Goal: Navigation & Orientation: Find specific page/section

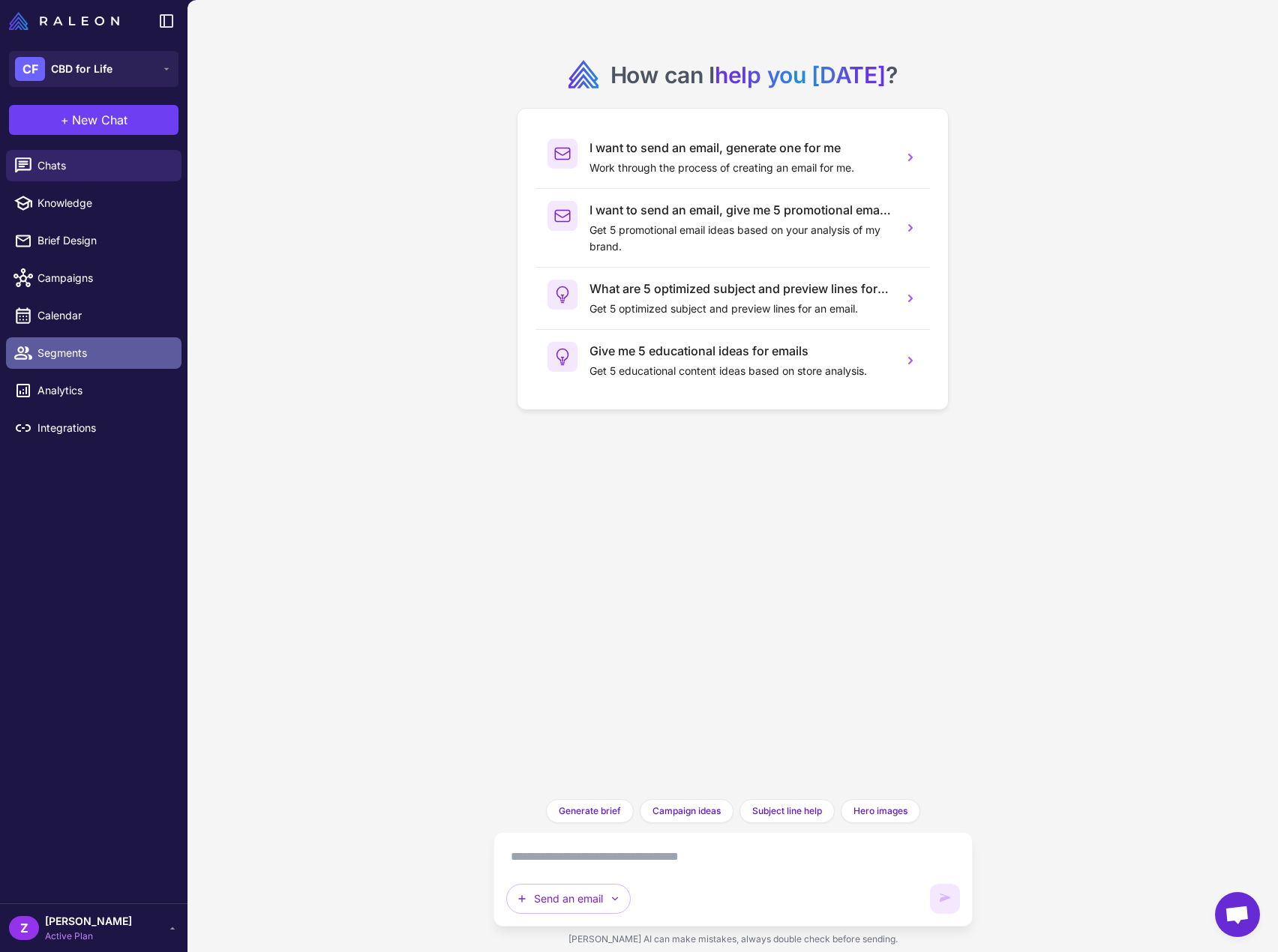
click at [86, 363] on link "Segments" at bounding box center [93, 353] width 175 height 31
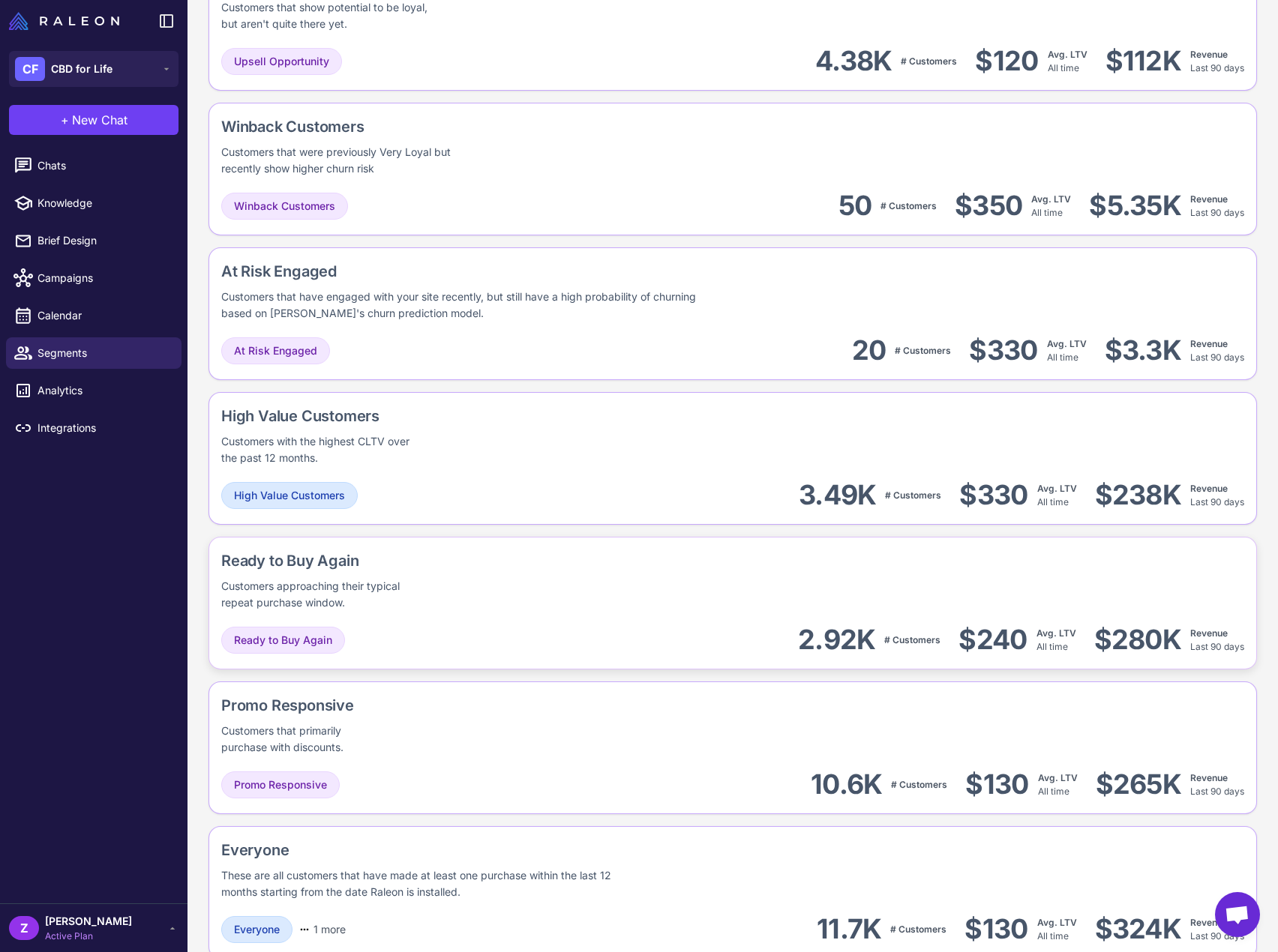
scroll to position [907, 0]
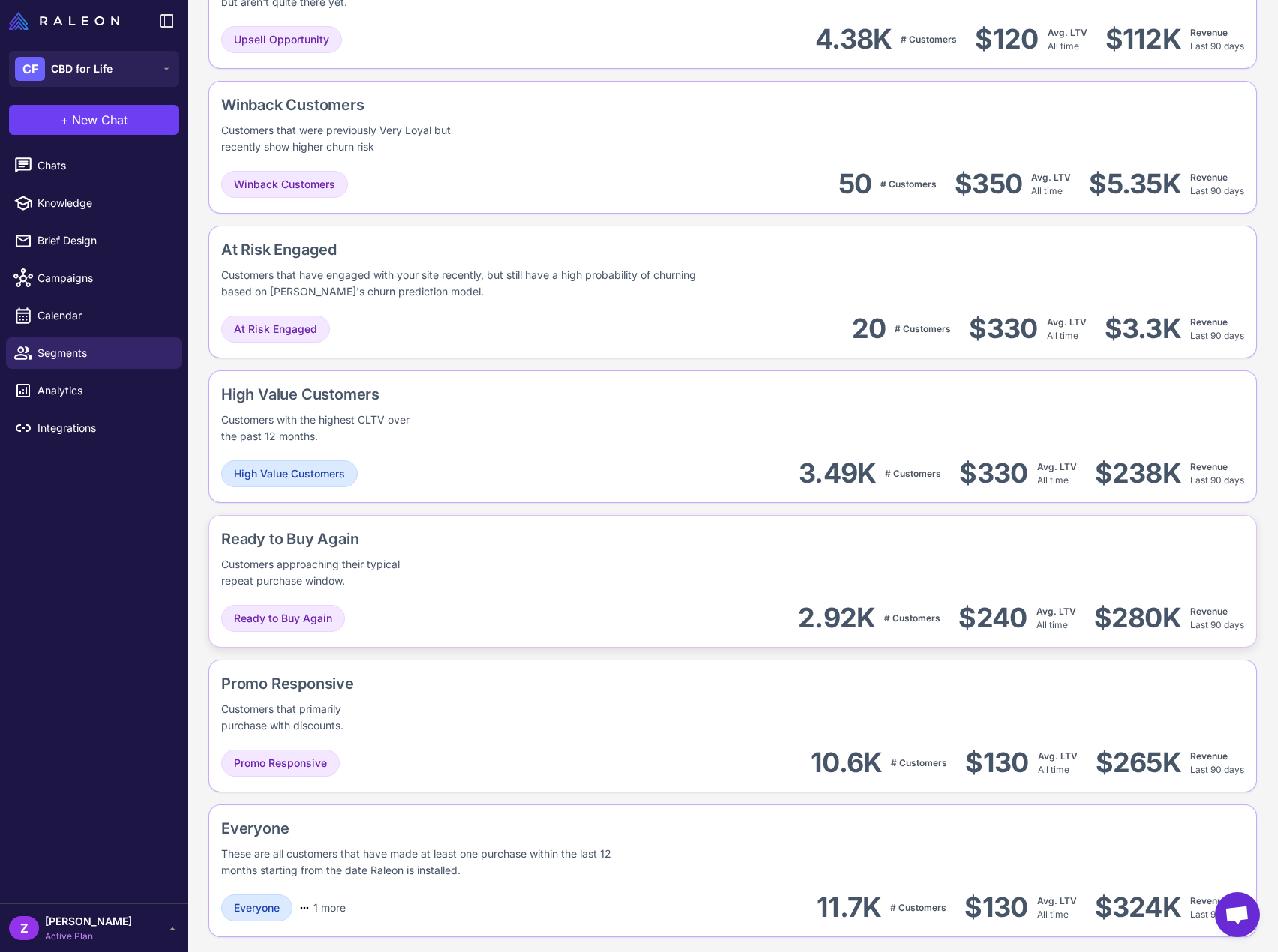
click at [342, 535] on div "Ready to Buy Again" at bounding box center [374, 539] width 305 height 23
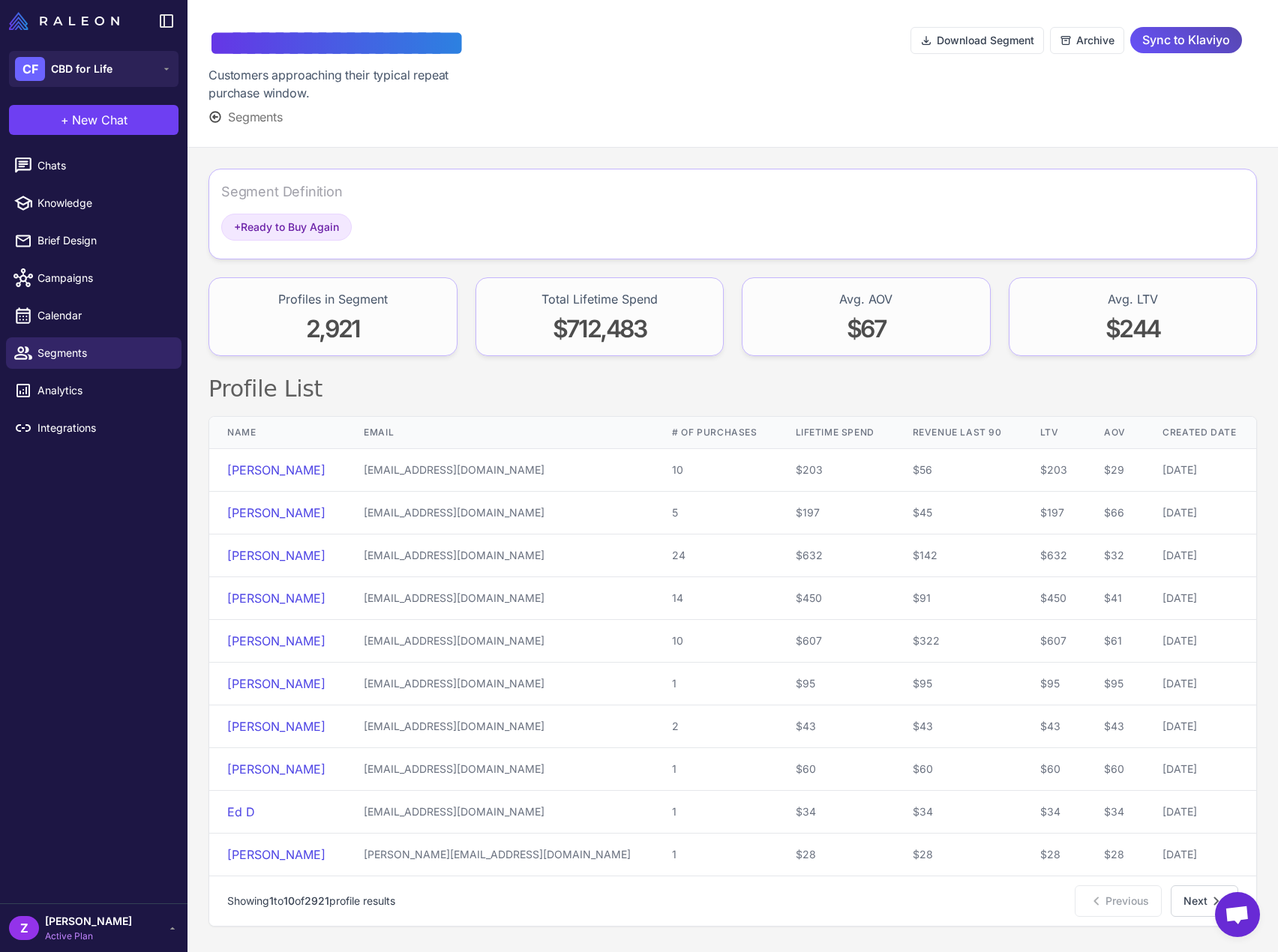
click at [1184, 46] on span "Sync to Klaviyo" at bounding box center [1186, 40] width 88 height 26
click at [246, 107] on div "**********" at bounding box center [380, 73] width 345 height 105
click at [221, 113] on icon at bounding box center [215, 116] width 14 height 14
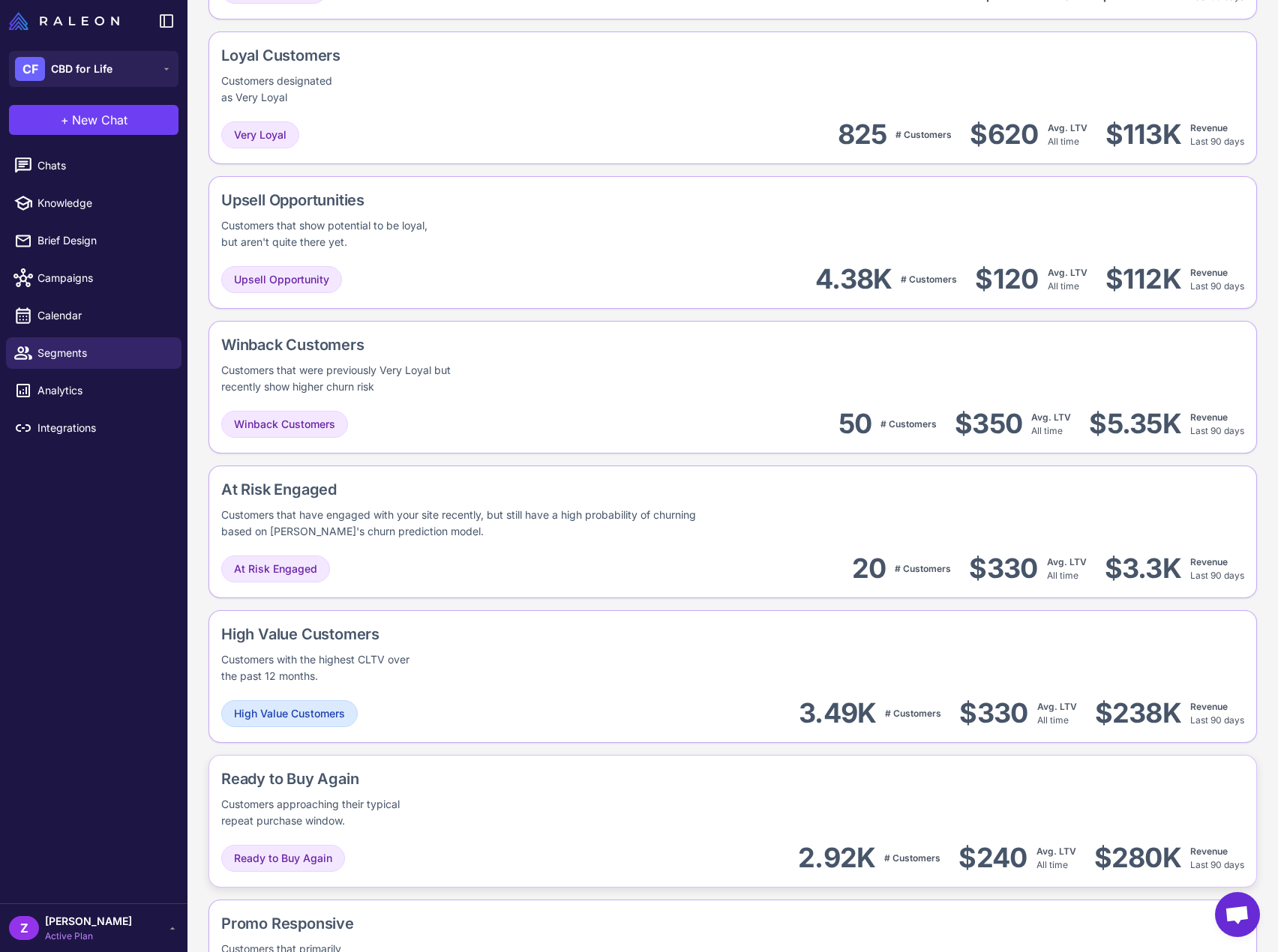
scroll to position [675, 0]
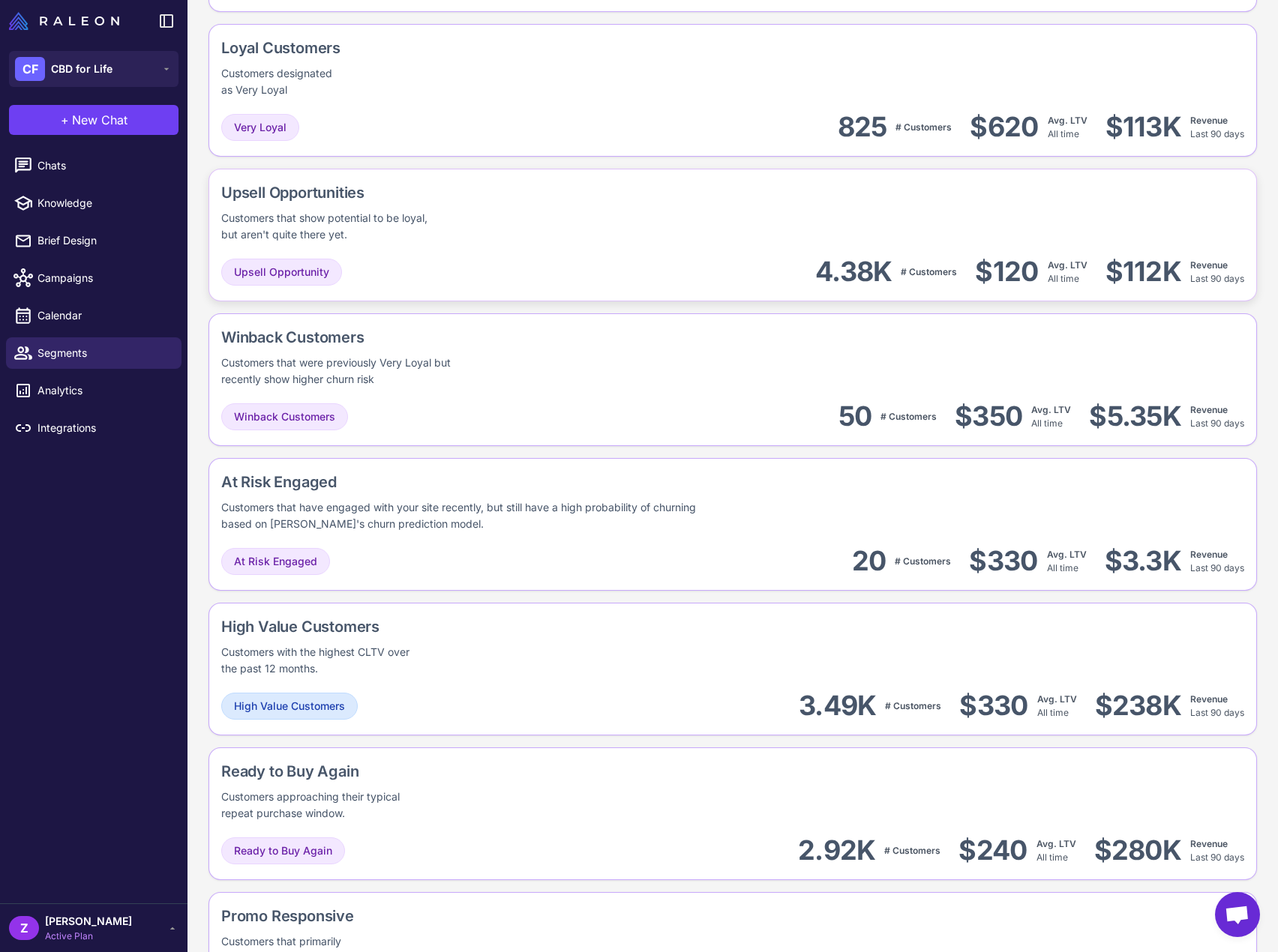
click at [414, 211] on div "Customers that show potential to be loyal, but aren't quite there yet." at bounding box center [333, 226] width 224 height 33
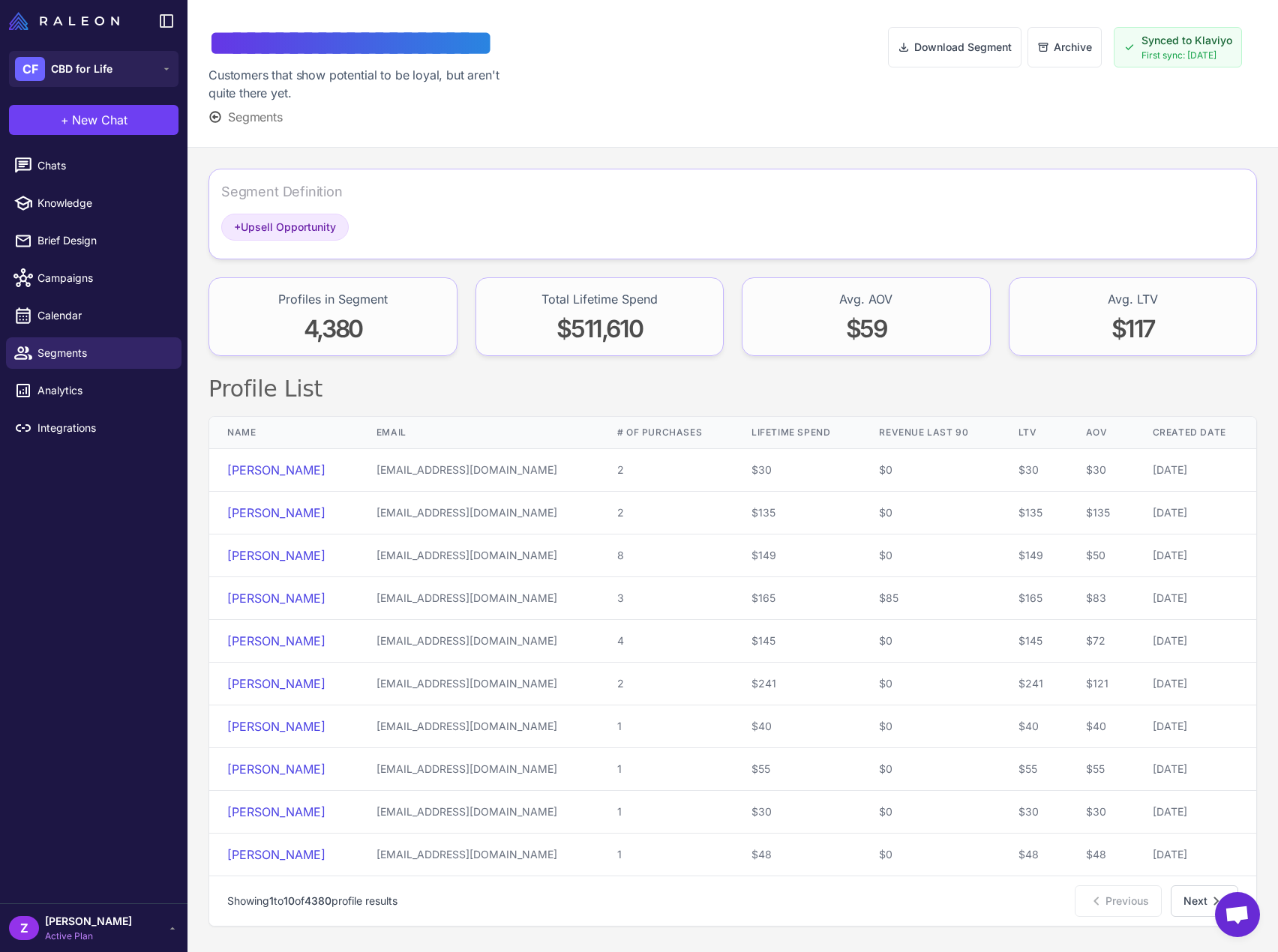
click at [250, 113] on span "Segments" at bounding box center [255, 117] width 55 height 18
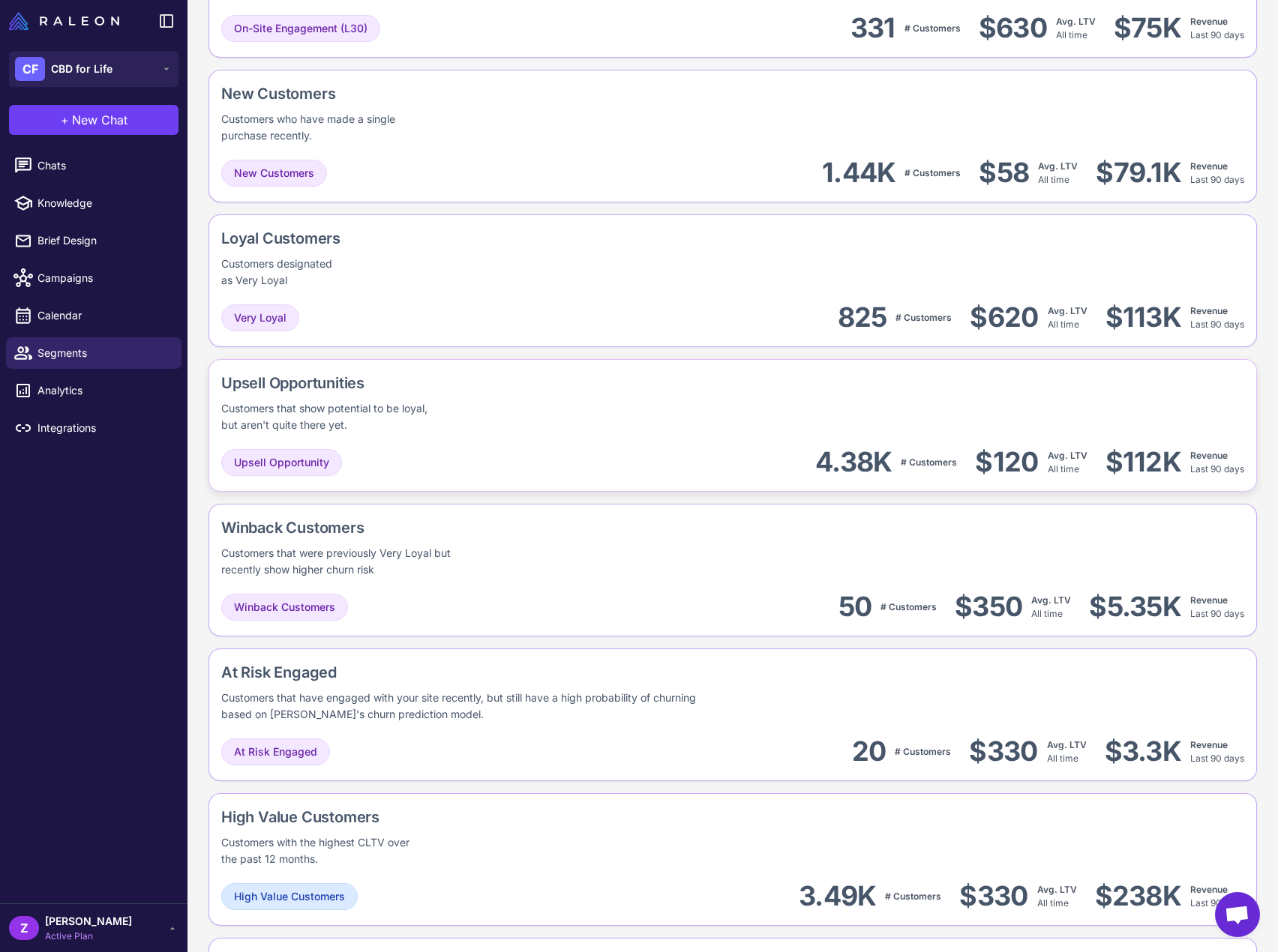
scroll to position [600, 0]
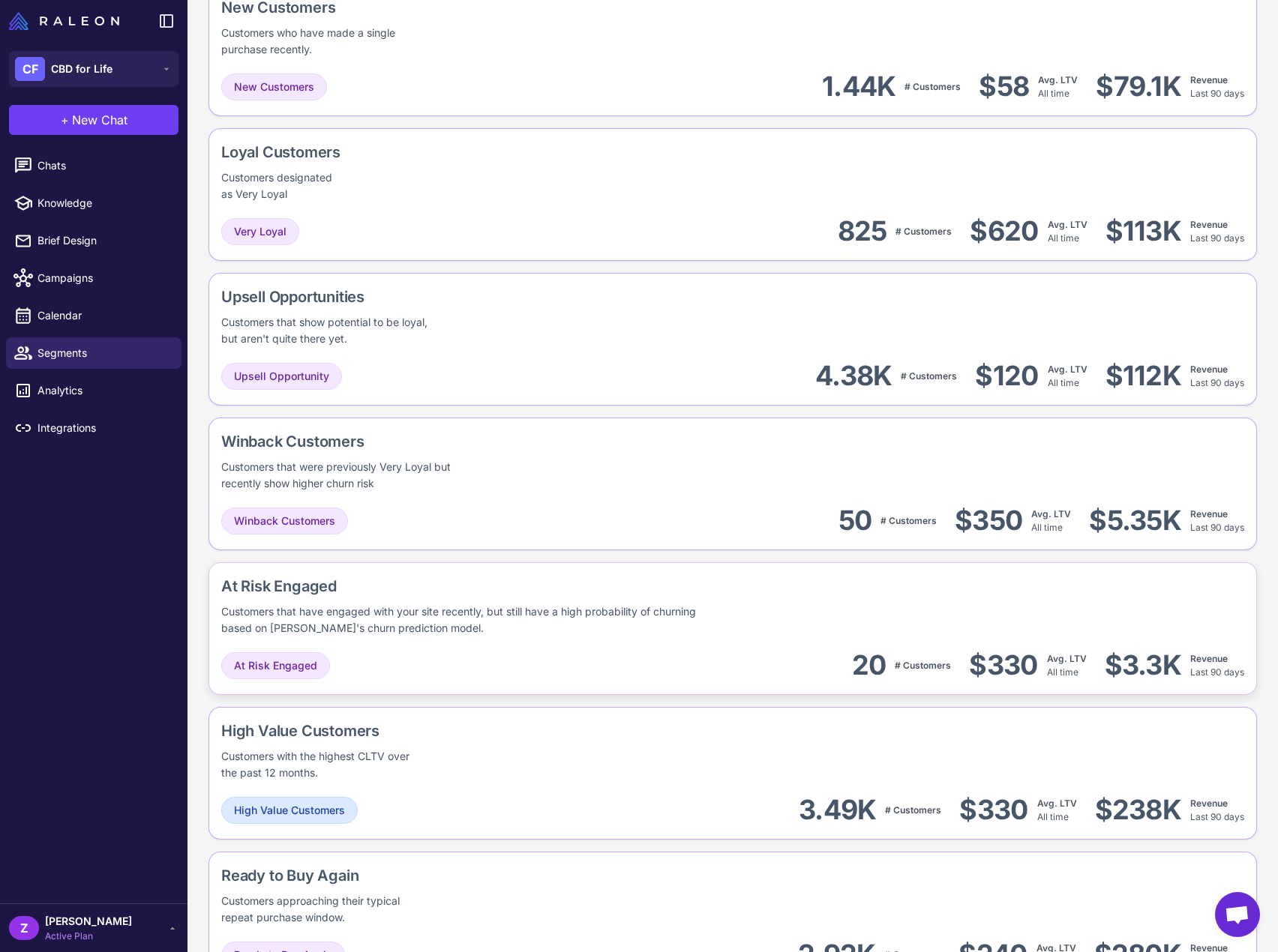
click at [583, 617] on div "Customers that have engaged with your site recently, but still have a high prob…" at bounding box center [468, 619] width 494 height 33
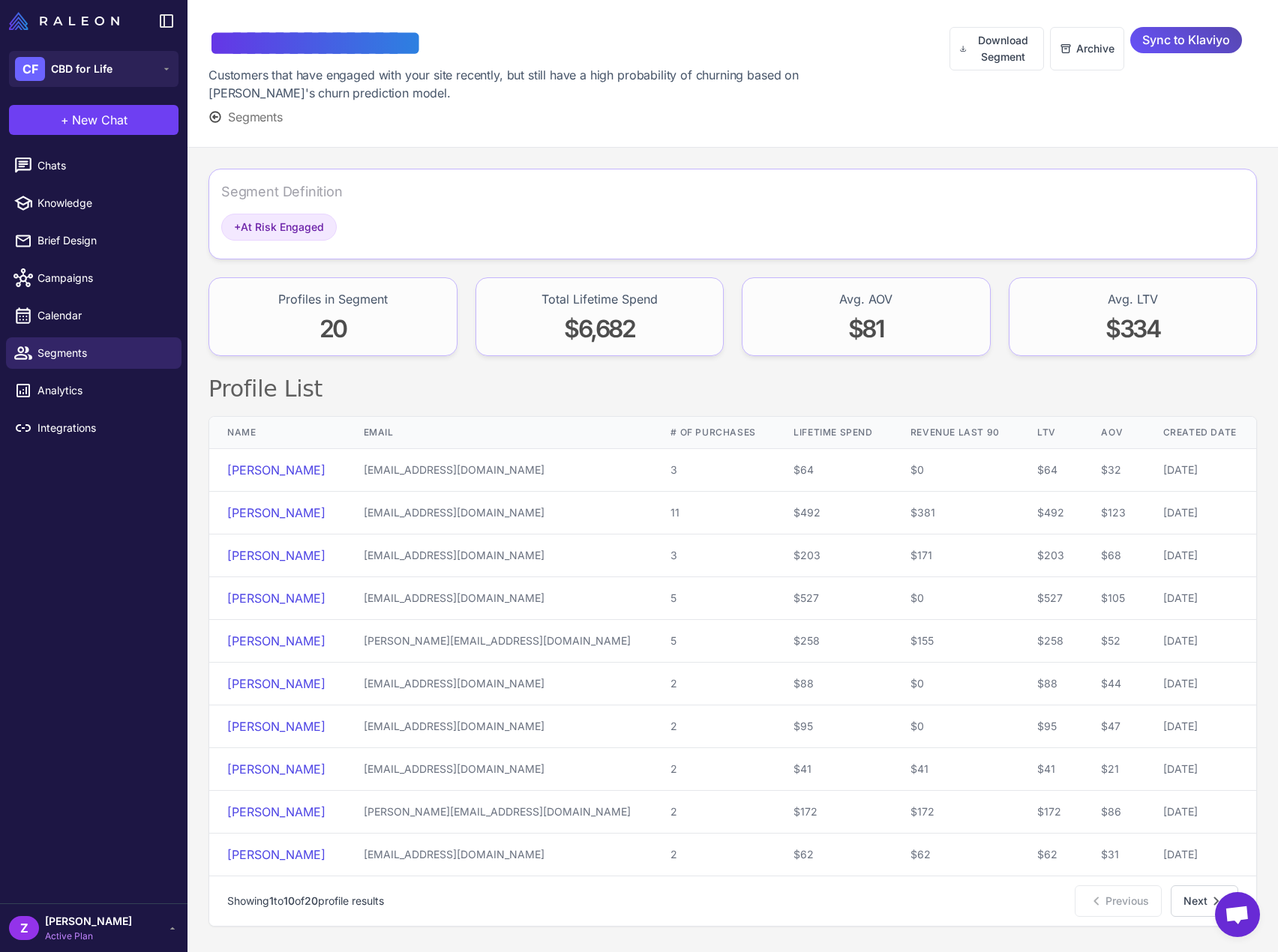
click at [1191, 49] on span "Sync to Klaviyo" at bounding box center [1186, 40] width 88 height 26
click at [215, 118] on icon at bounding box center [215, 116] width 11 height 10
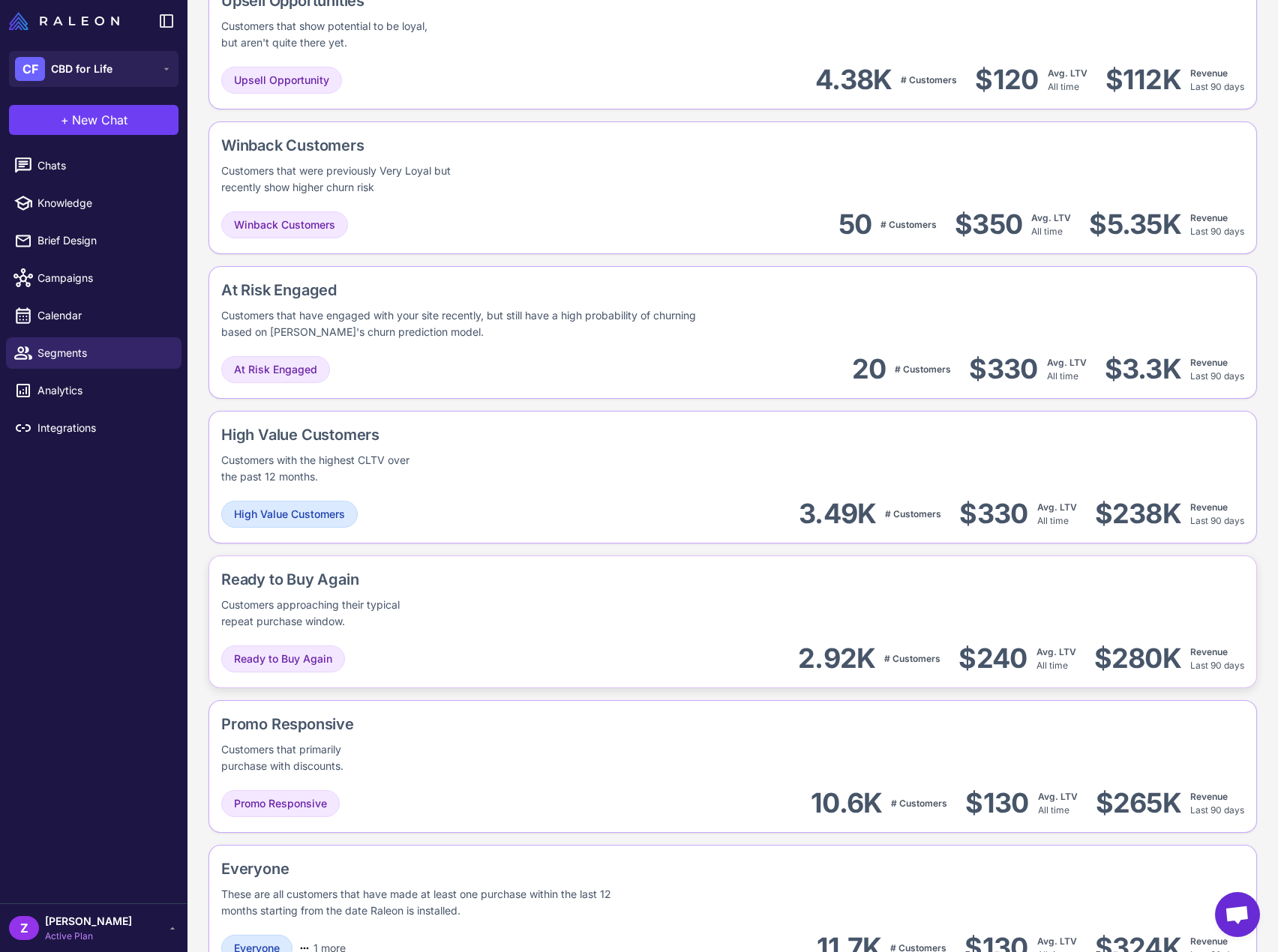
scroll to position [900, 0]
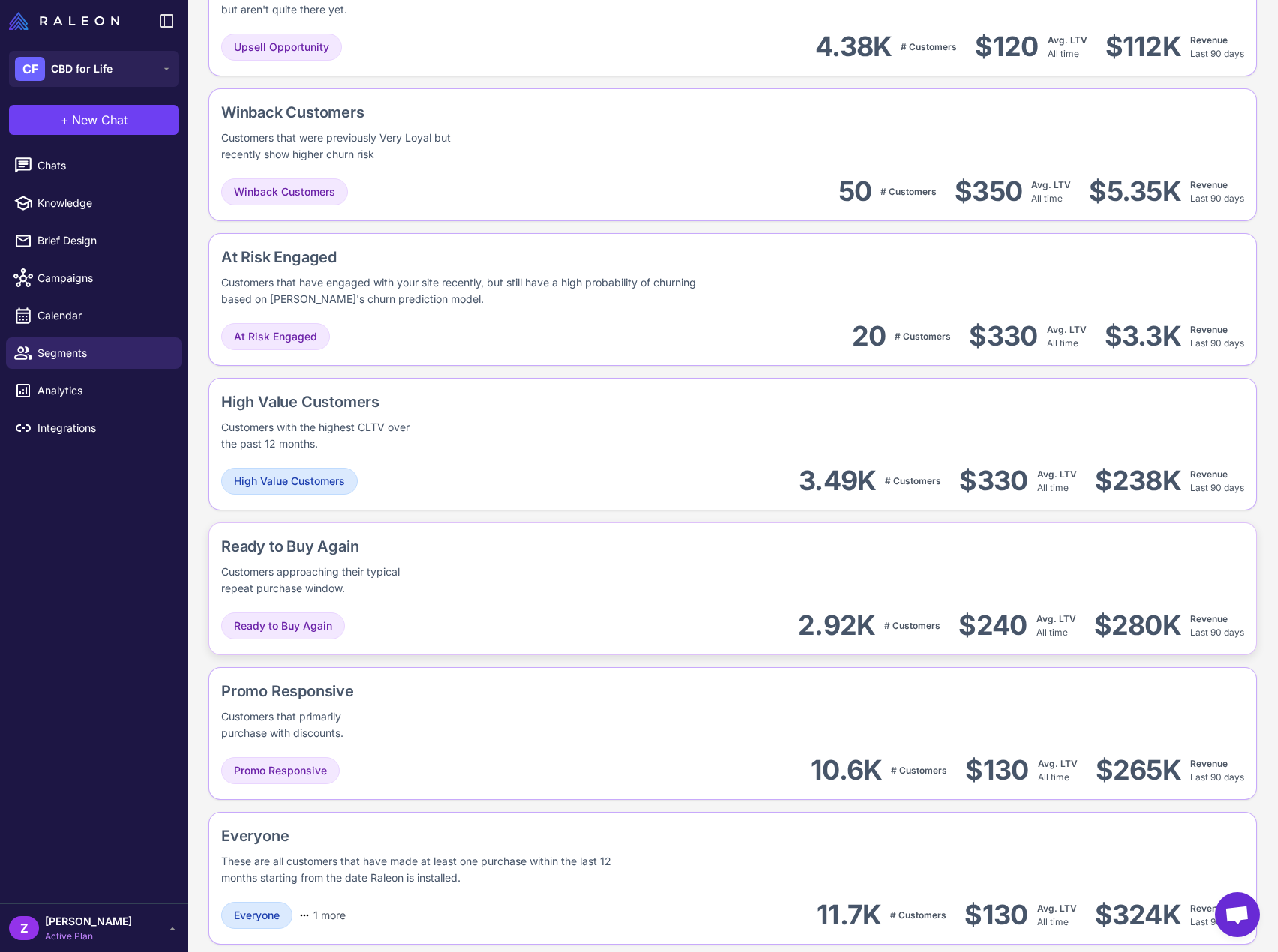
click at [292, 540] on div "Ready to Buy Again" at bounding box center [374, 547] width 305 height 23
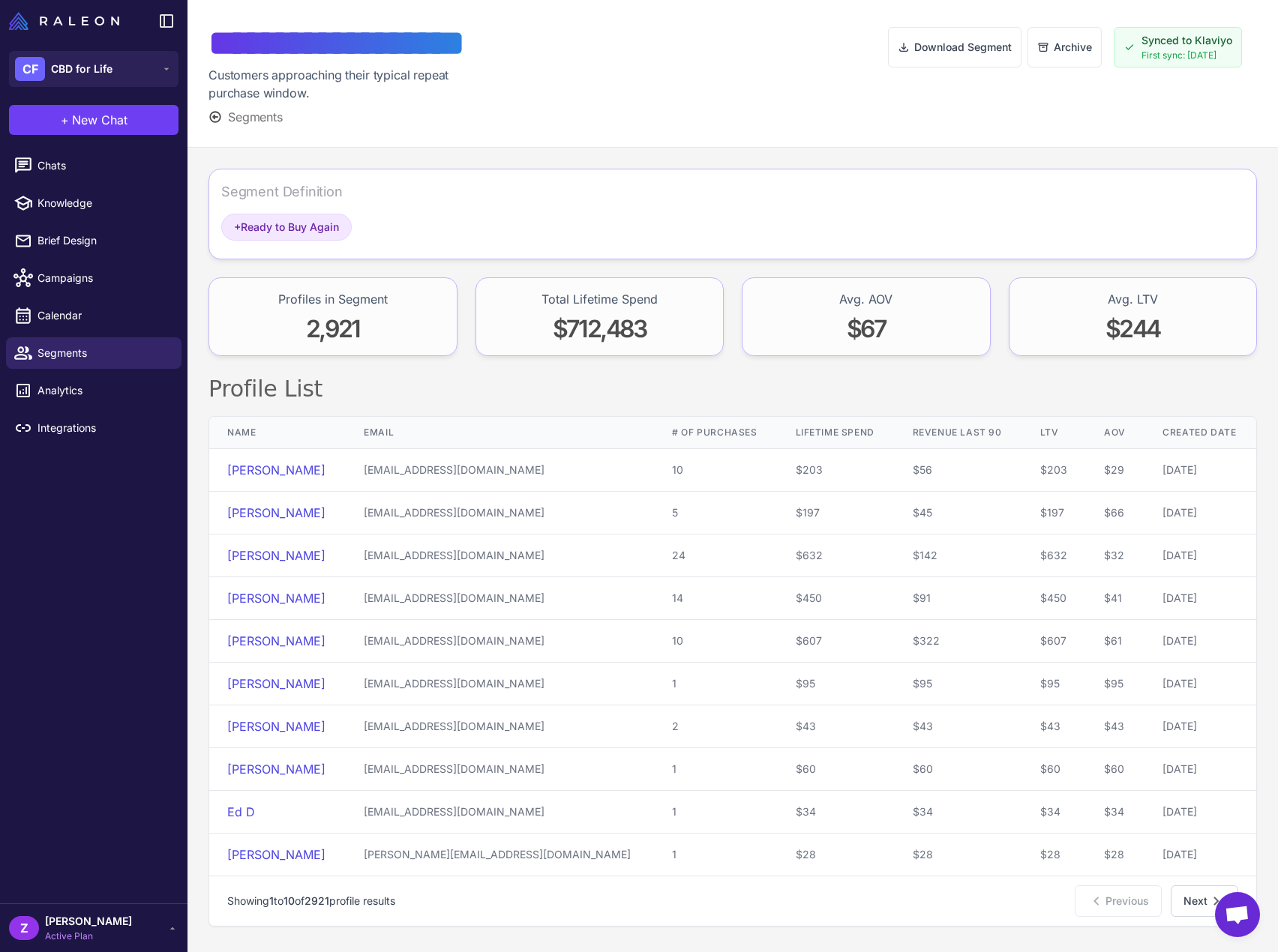
click at [285, 121] on div "Segments" at bounding box center [380, 117] width 345 height 18
click at [250, 116] on span "Segments" at bounding box center [255, 117] width 55 height 18
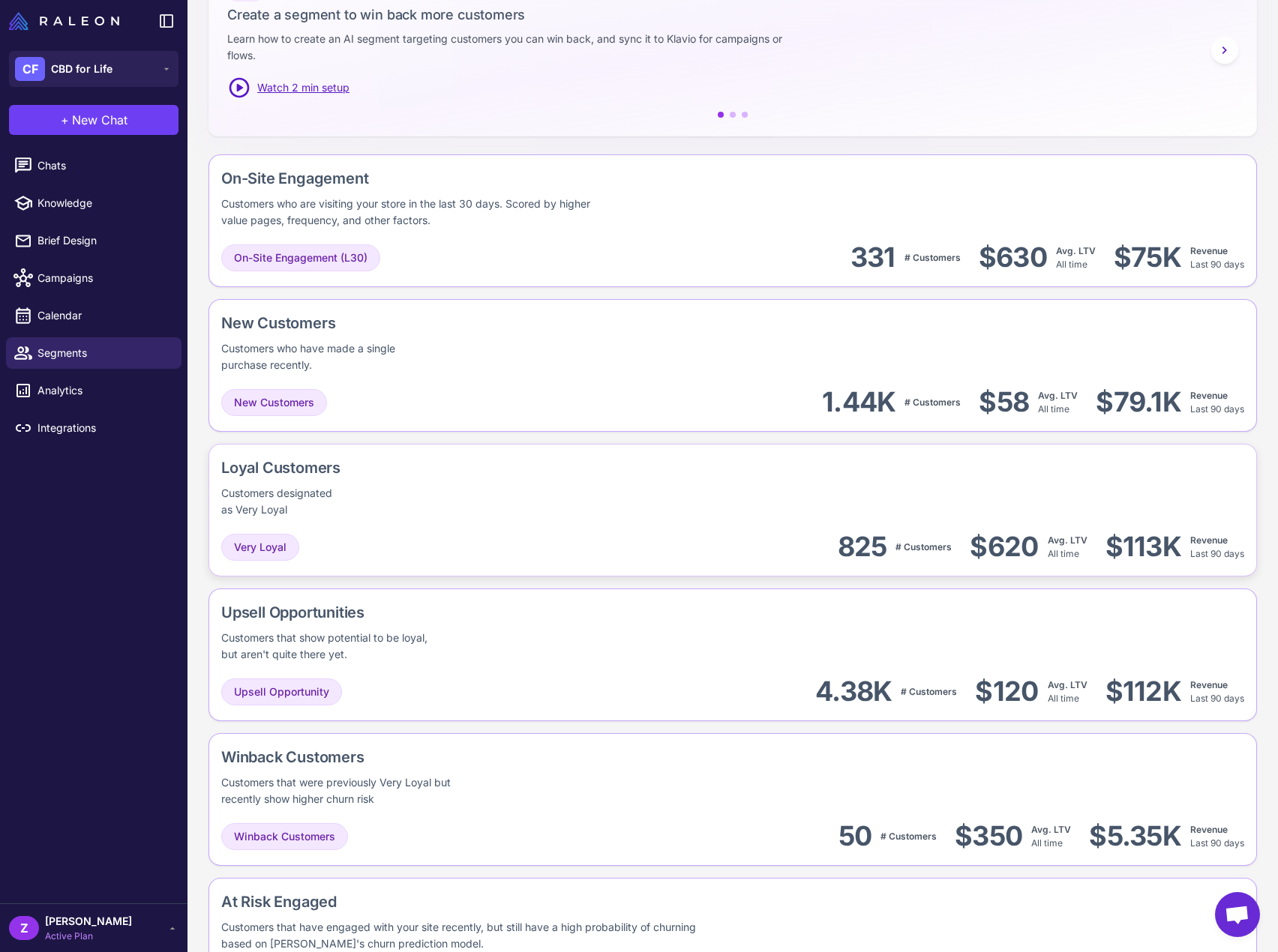
scroll to position [346, 0]
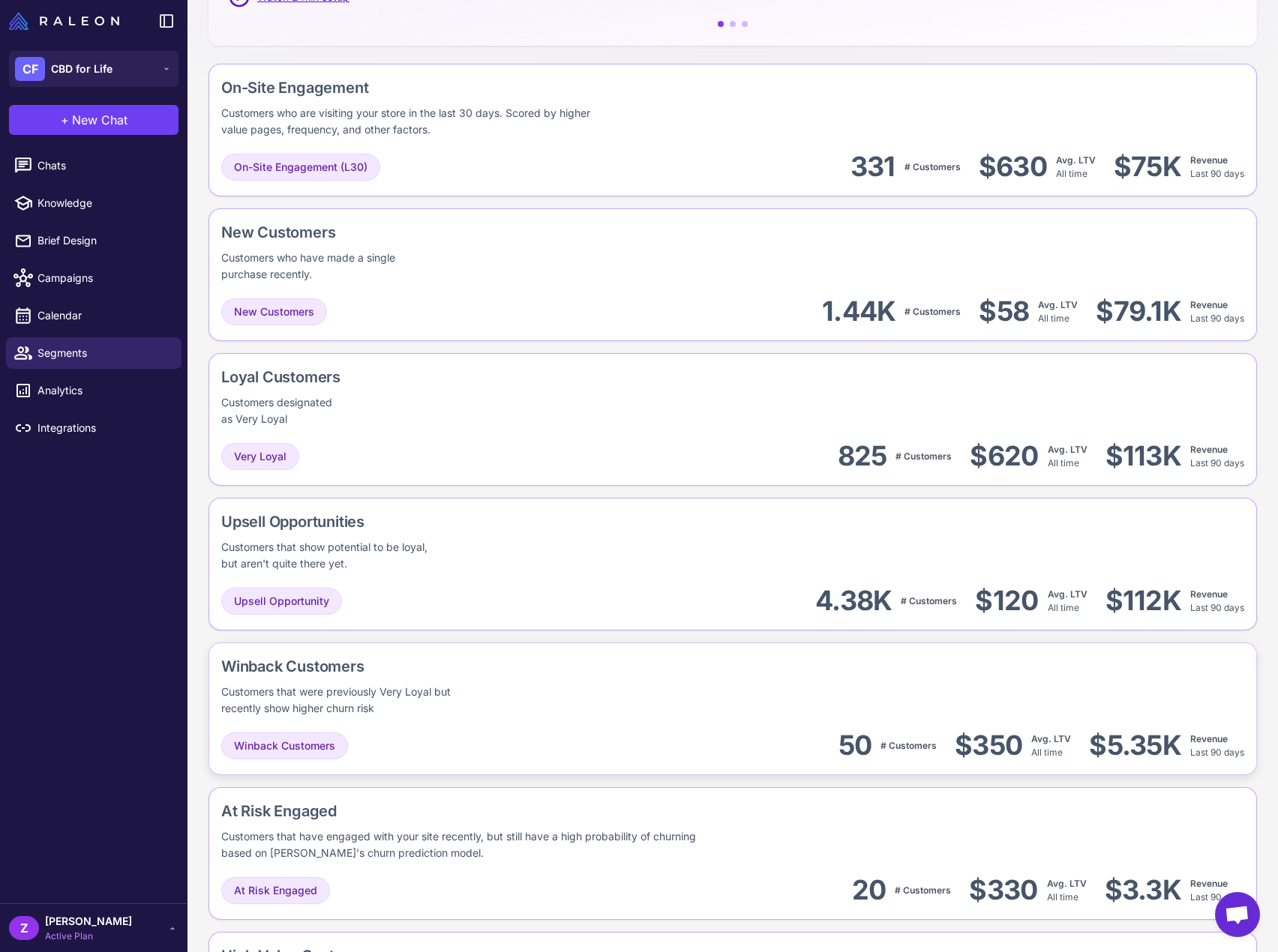
click at [305, 665] on div "Winback Customers" at bounding box center [414, 667] width 385 height 23
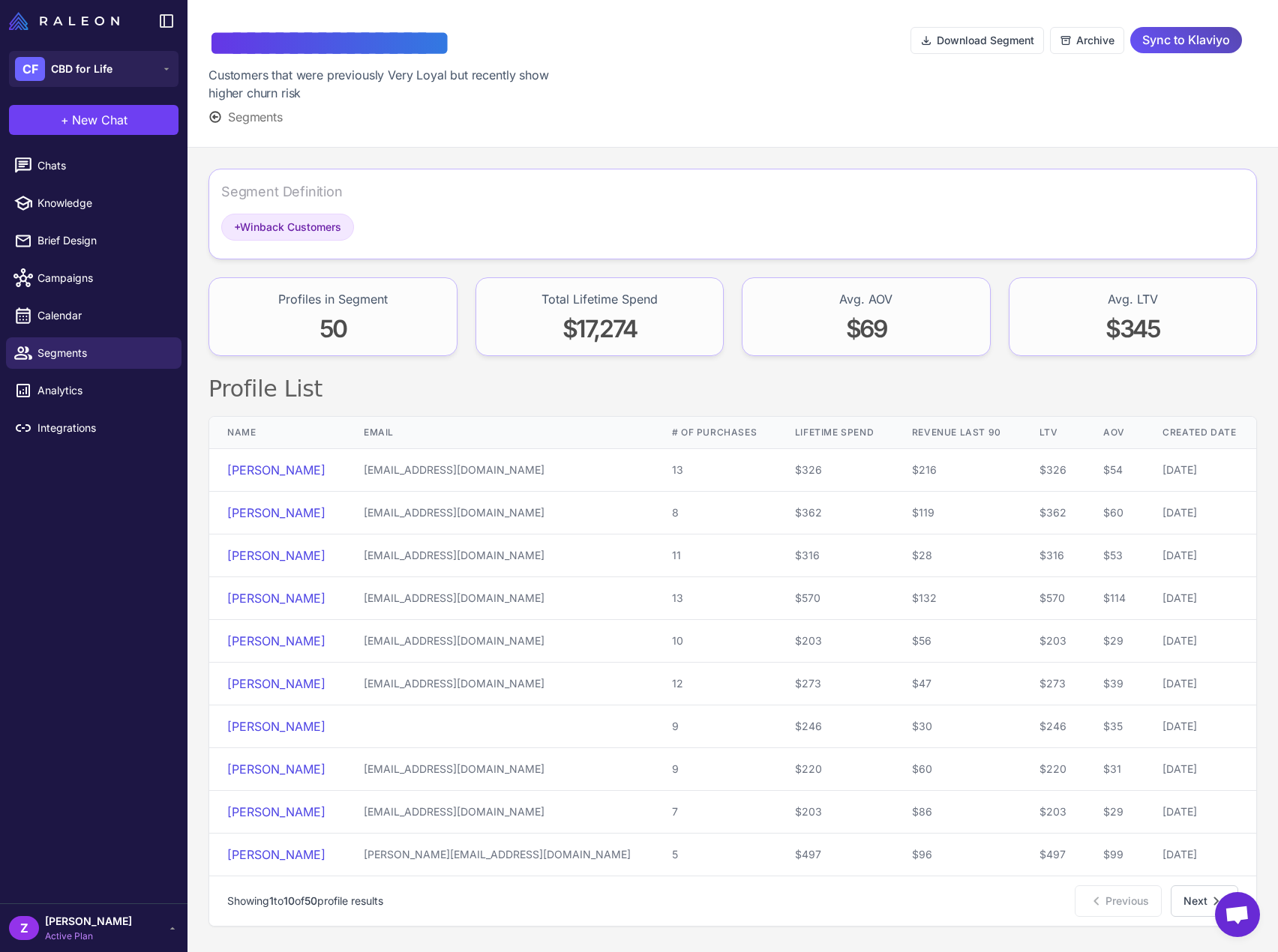
click at [1179, 40] on span "Sync to Klaviyo" at bounding box center [1186, 40] width 88 height 26
click at [1189, 899] on button "Next" at bounding box center [1204, 901] width 68 height 31
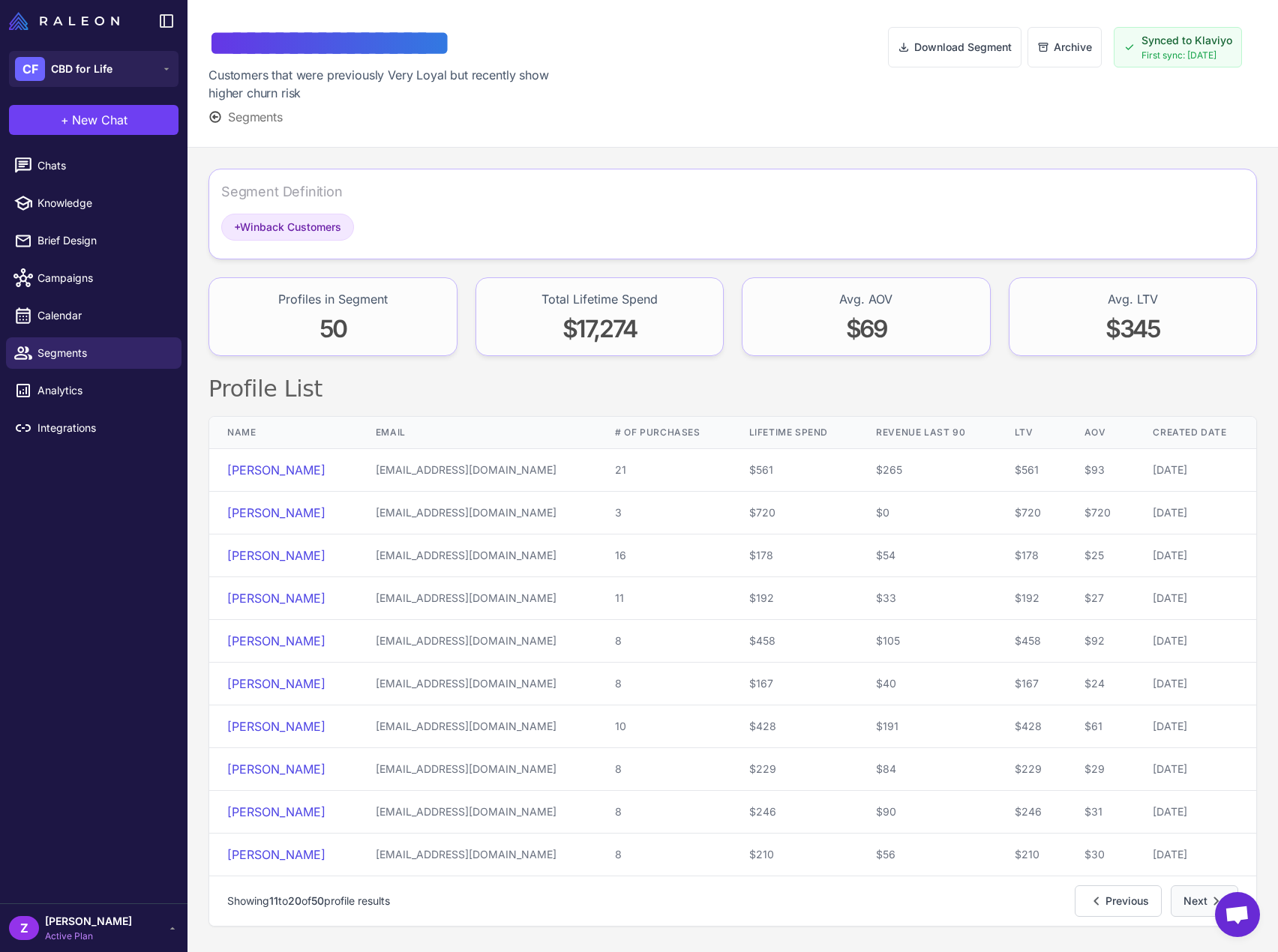
click at [1189, 899] on button "Next" at bounding box center [1204, 901] width 68 height 31
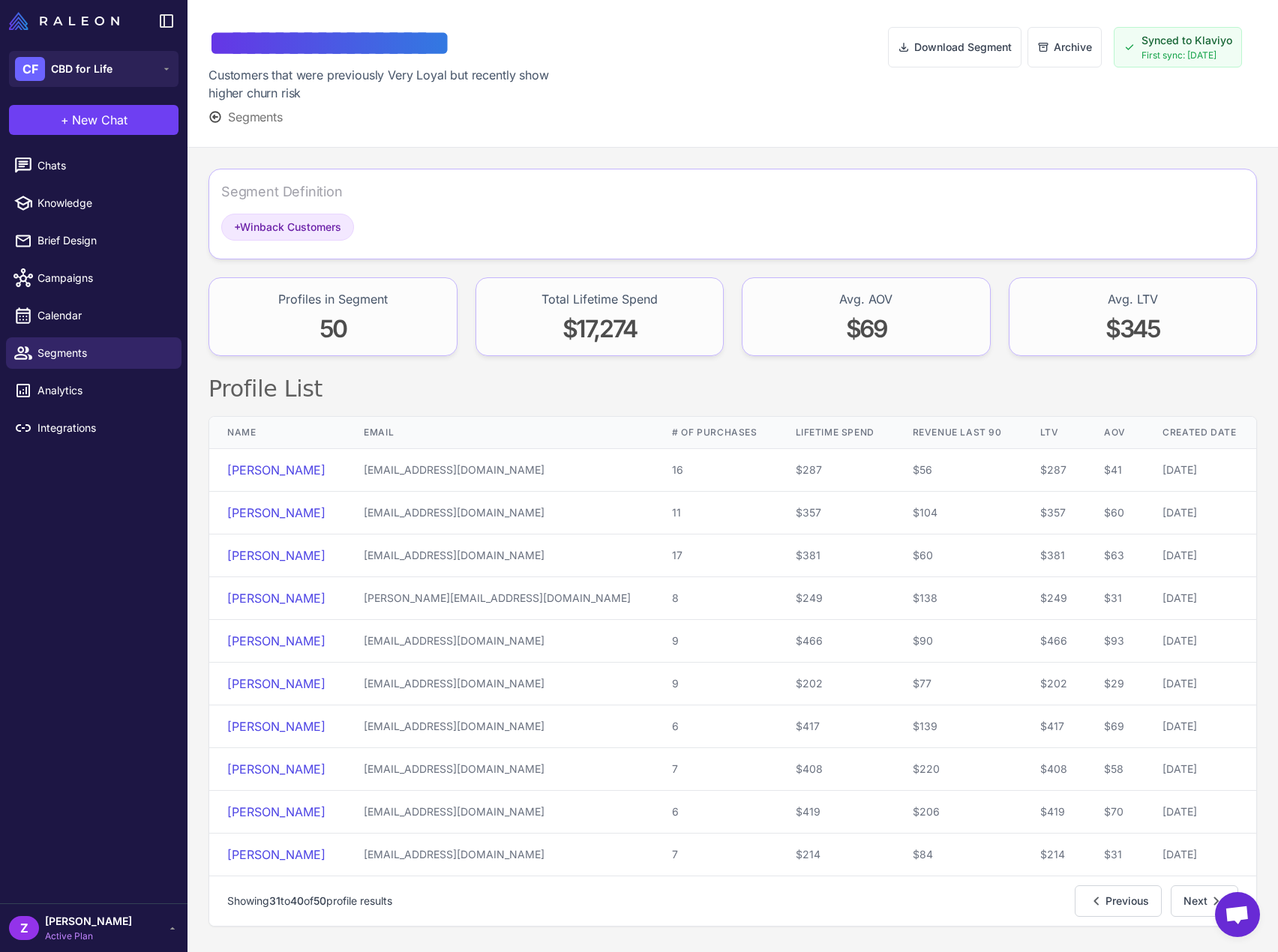
click at [224, 113] on button "Segments" at bounding box center [246, 117] width 74 height 18
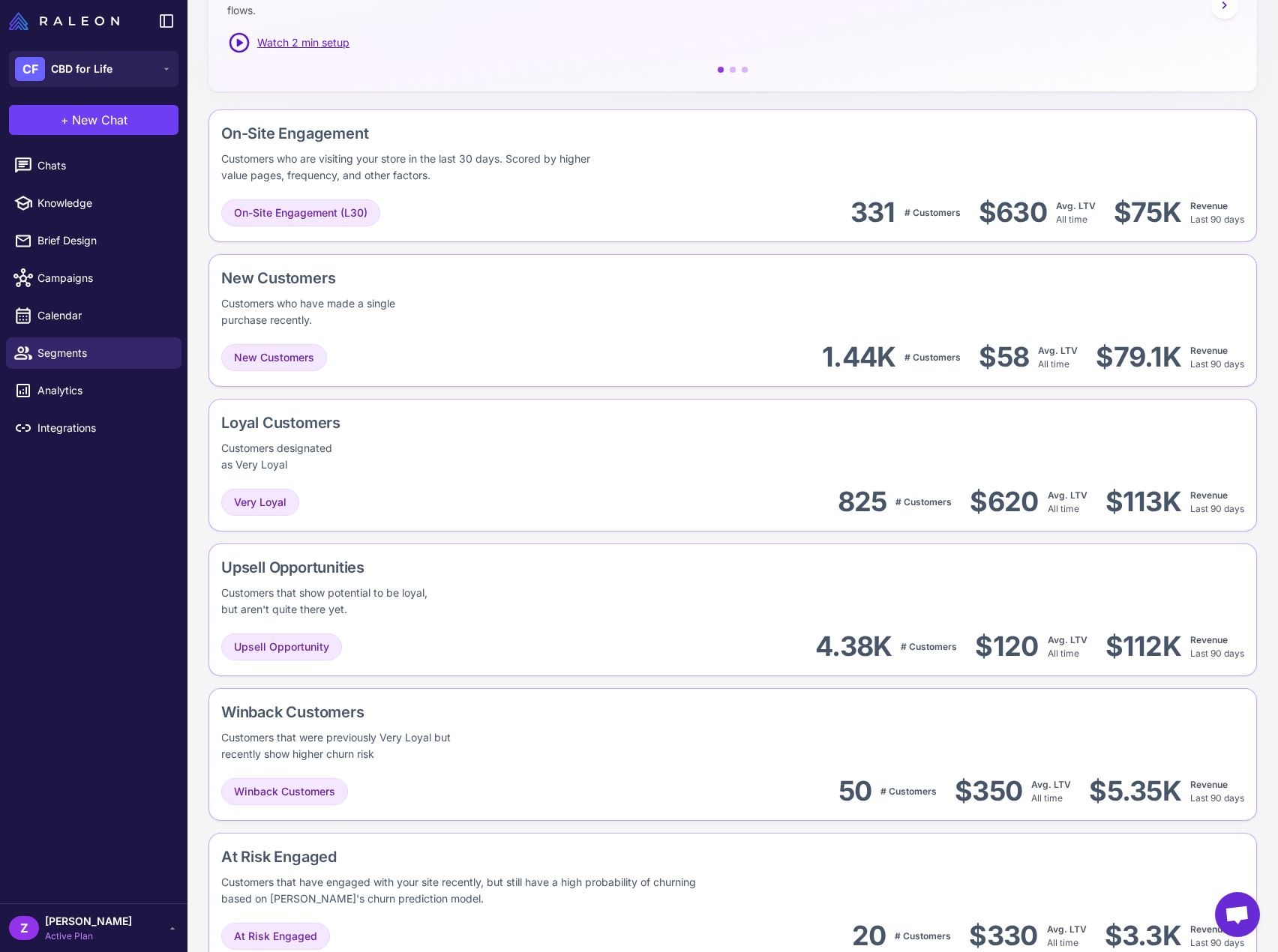
scroll to position [233, 0]
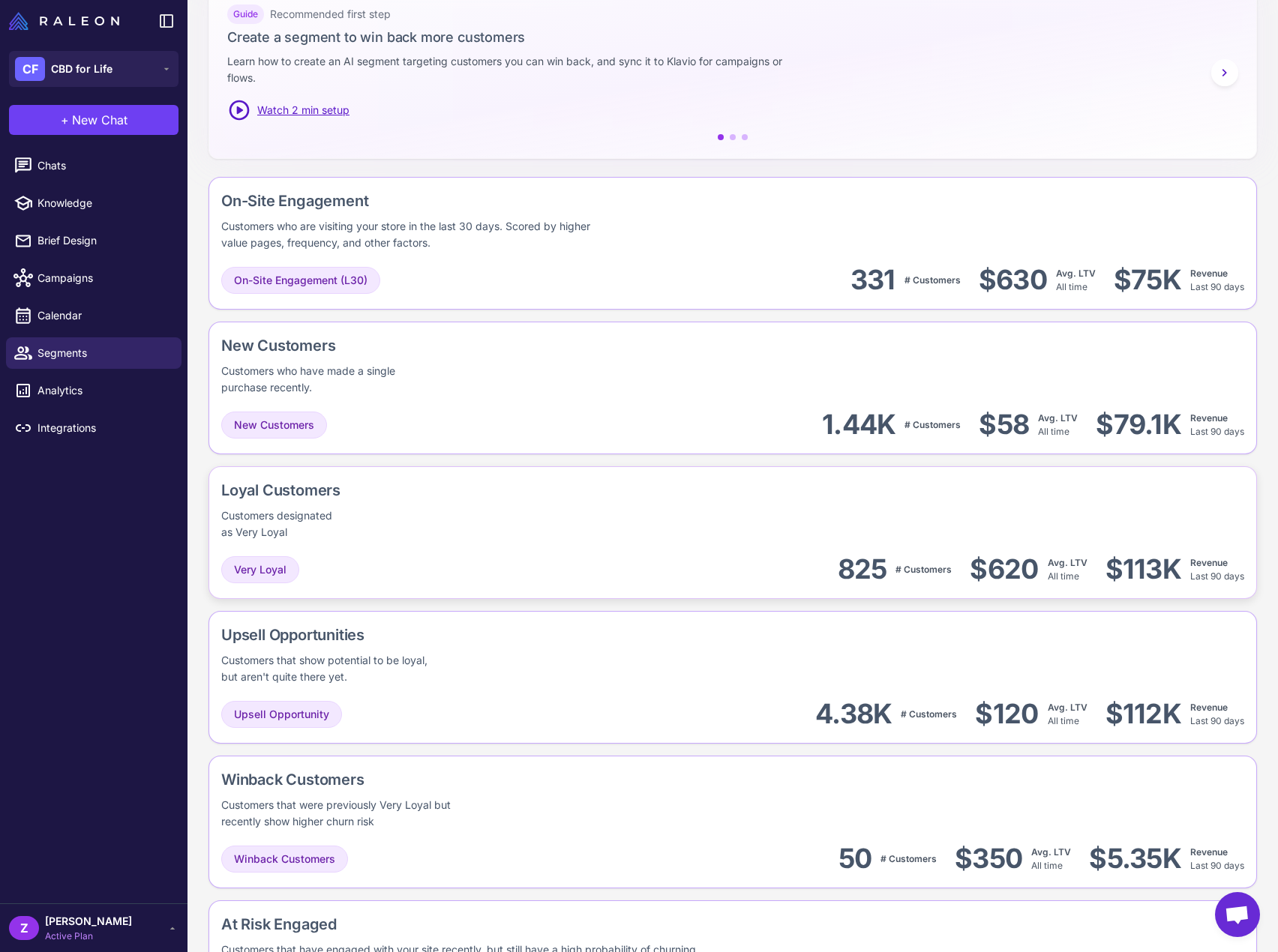
click at [261, 479] on div "Loyal Customers" at bounding box center [311, 490] width 180 height 23
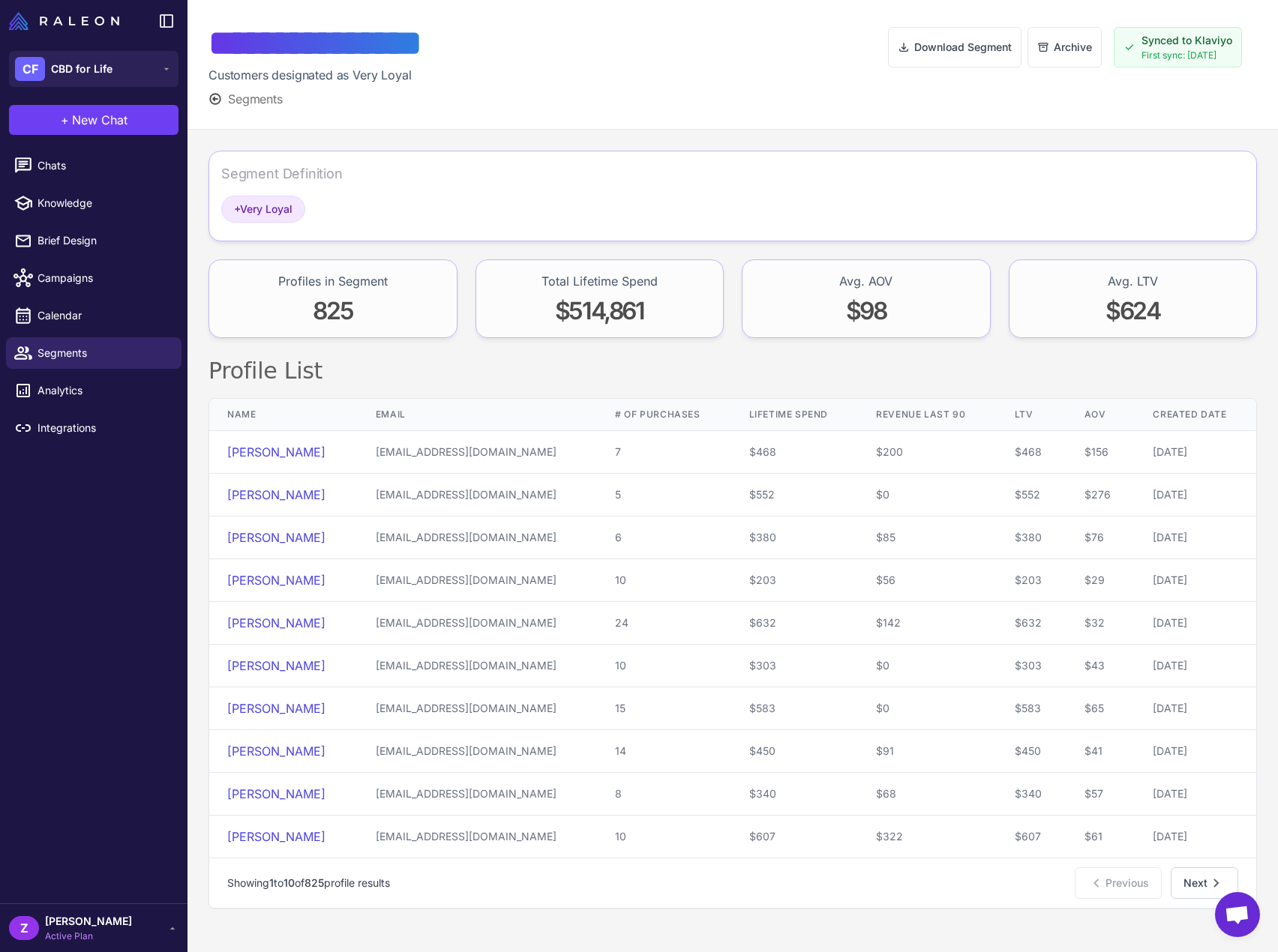
click at [220, 95] on icon at bounding box center [215, 99] width 14 height 14
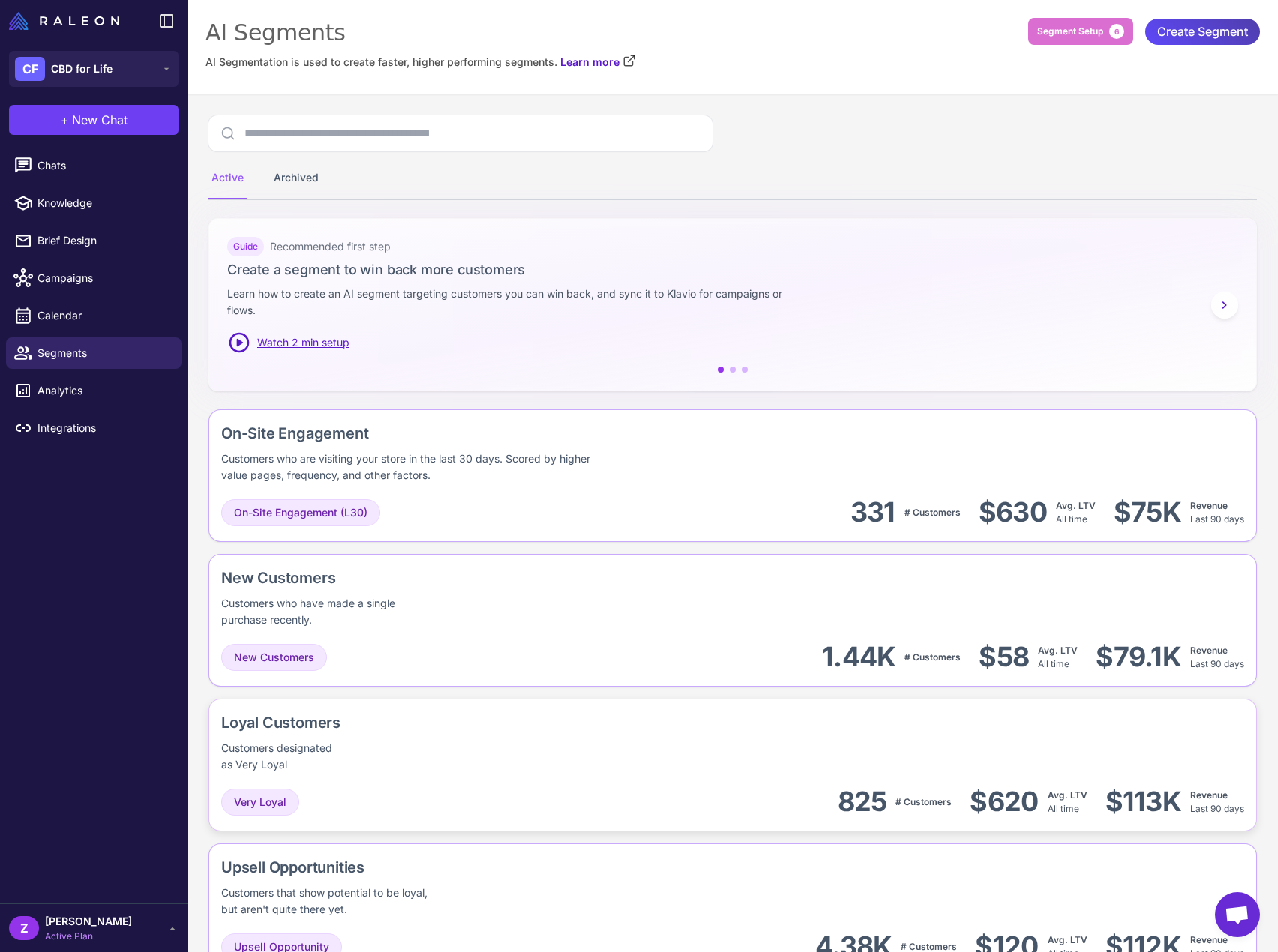
click at [282, 736] on div "Loyal Customers Customers designated as Very Loyal" at bounding box center [311, 742] width 180 height 61
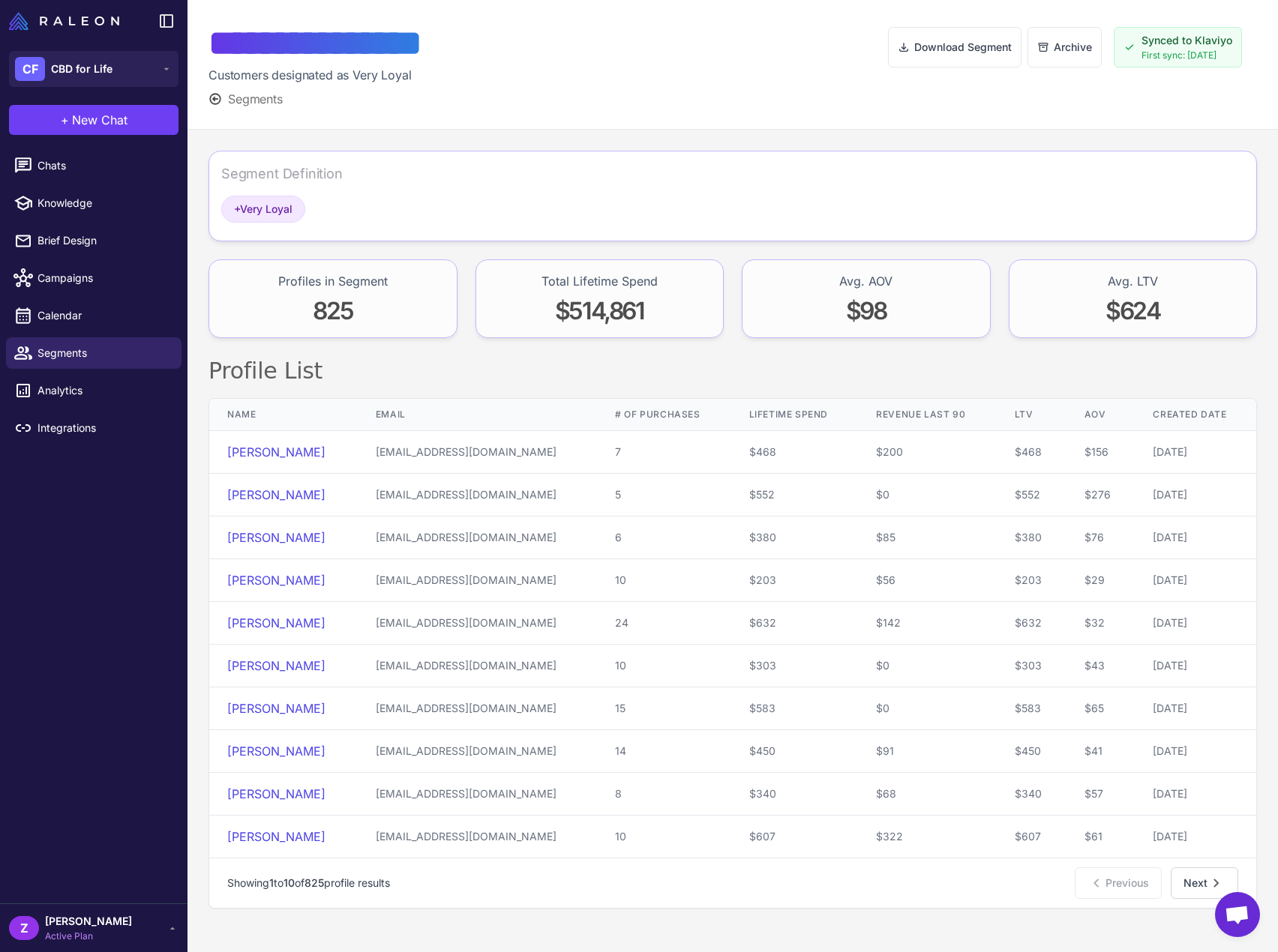
click at [221, 96] on icon at bounding box center [215, 99] width 14 height 14
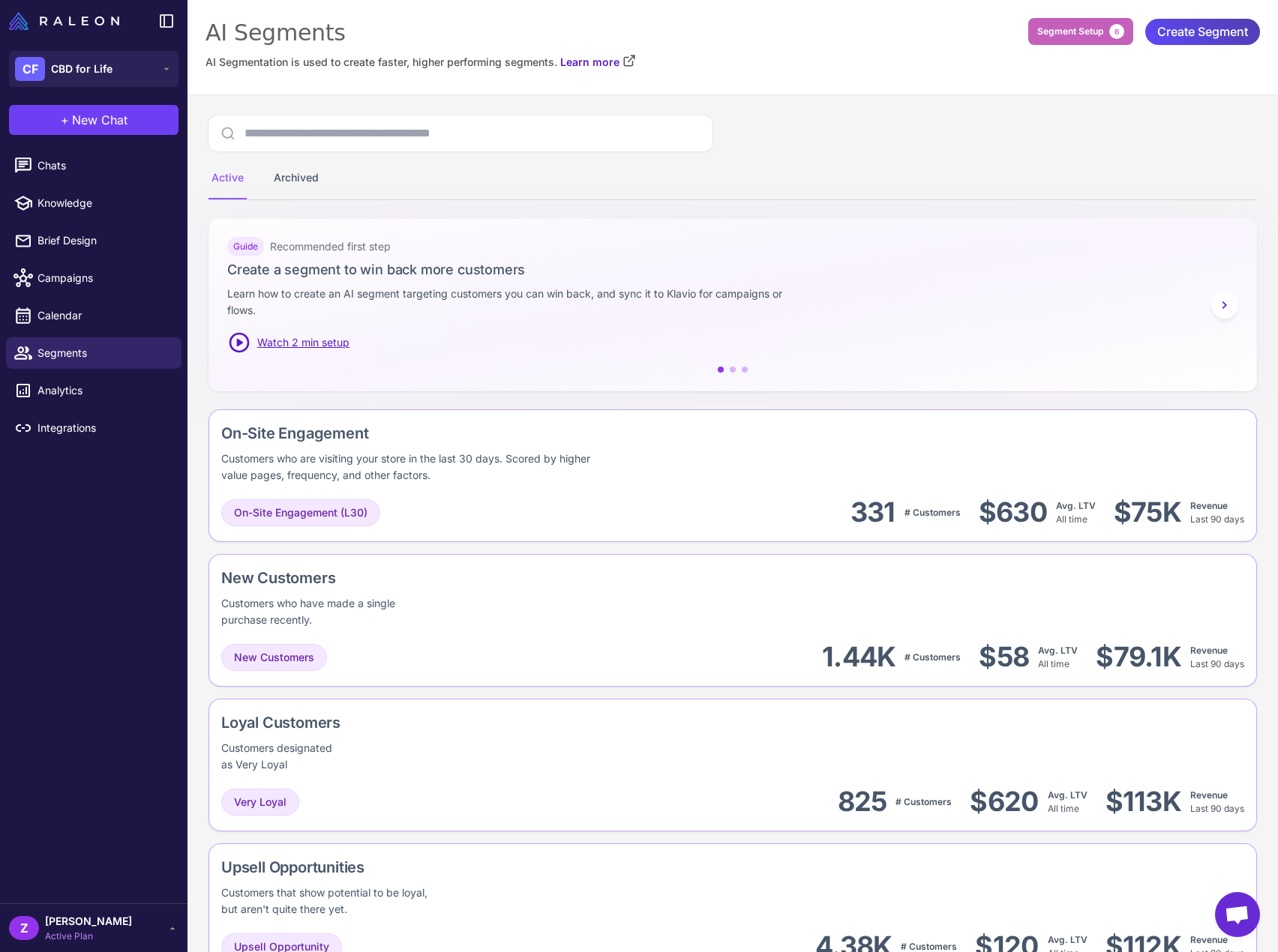
click at [1076, 22] on button "Segment Setup 6" at bounding box center [1081, 31] width 105 height 27
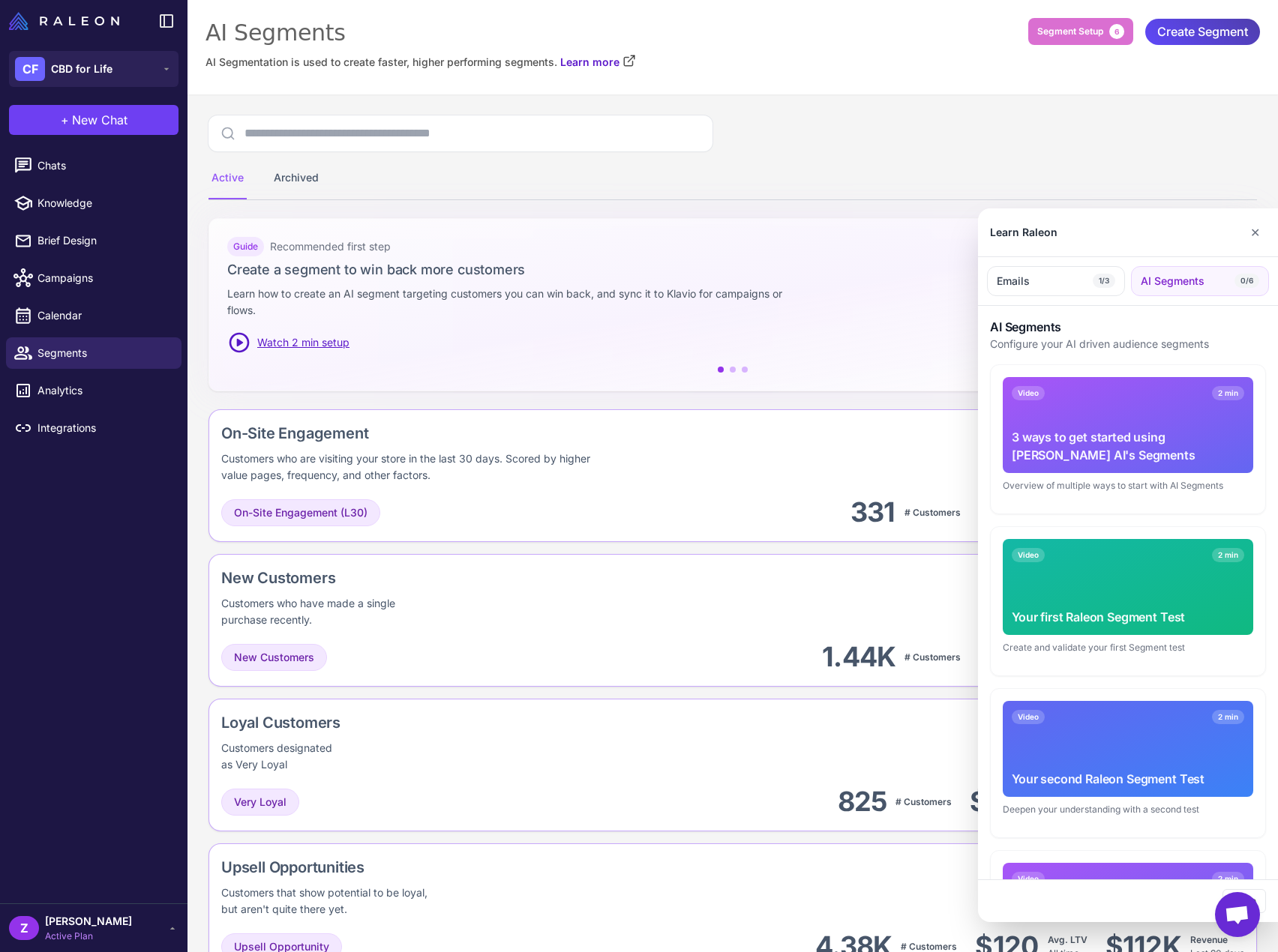
click at [815, 244] on div at bounding box center [639, 476] width 1278 height 952
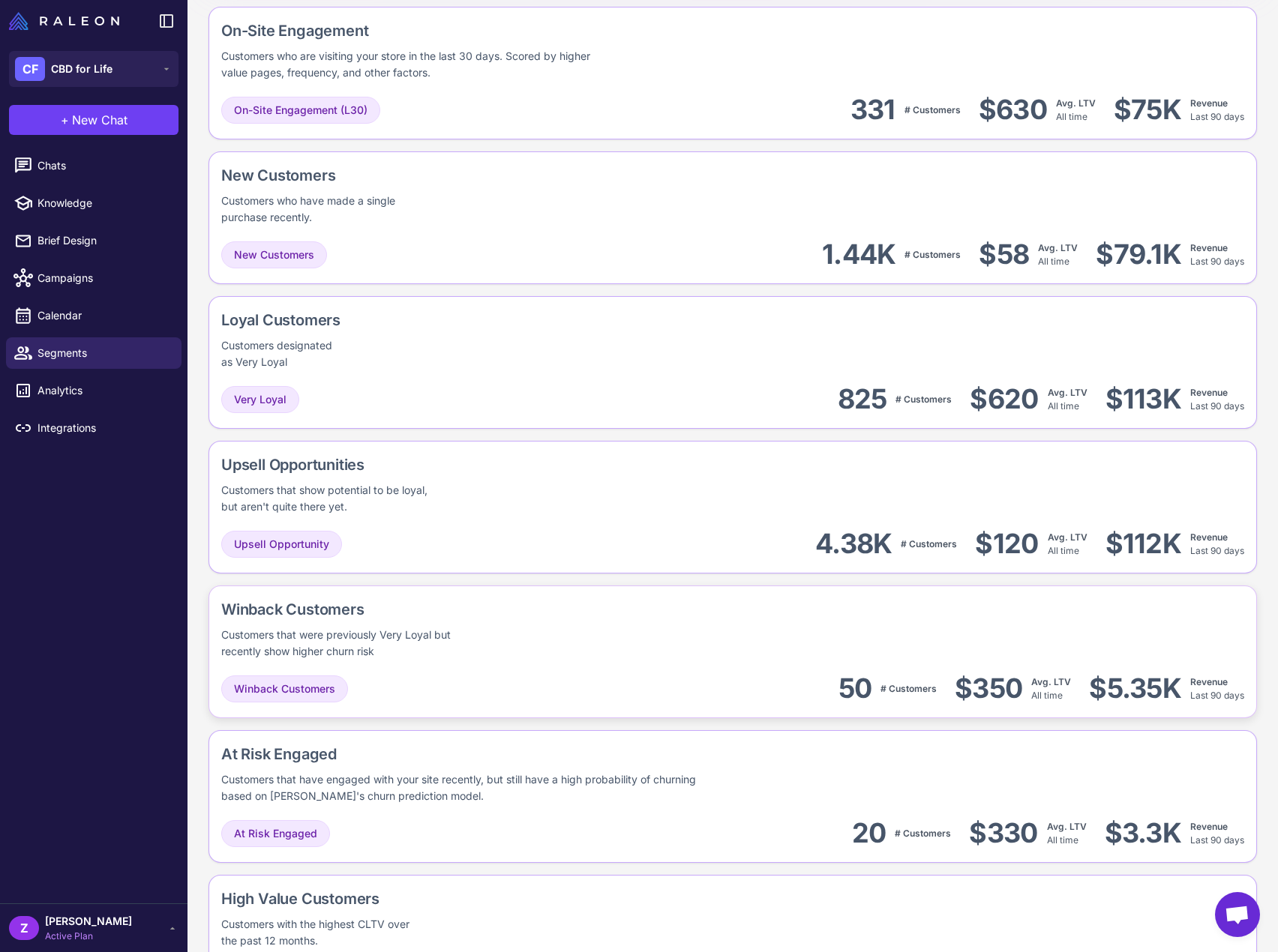
scroll to position [383, 0]
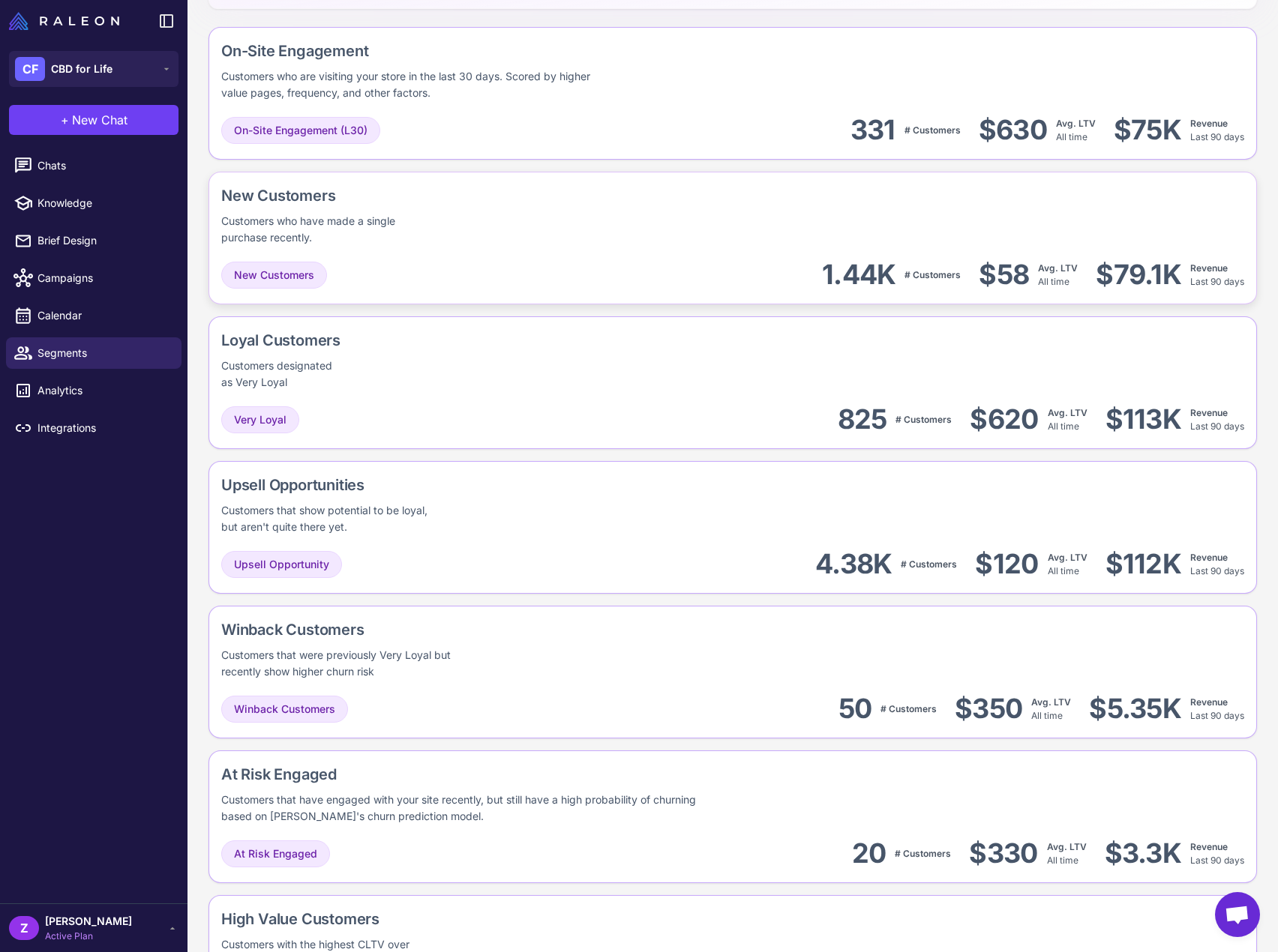
click at [515, 246] on div "New Customers Customers who have made a single purchase recently. New Customers…" at bounding box center [733, 238] width 1049 height 132
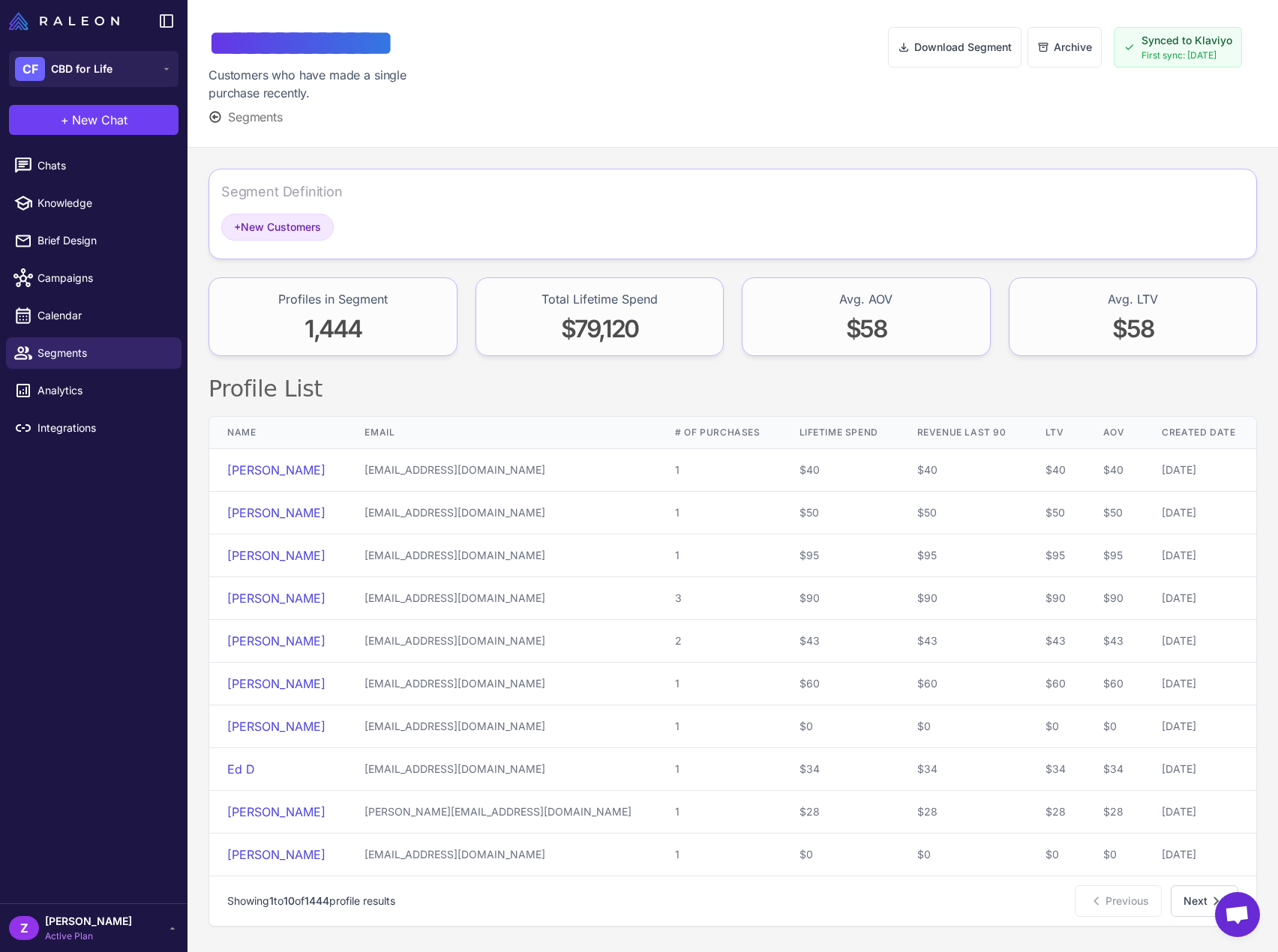
click at [242, 120] on span "Segments" at bounding box center [255, 117] width 55 height 18
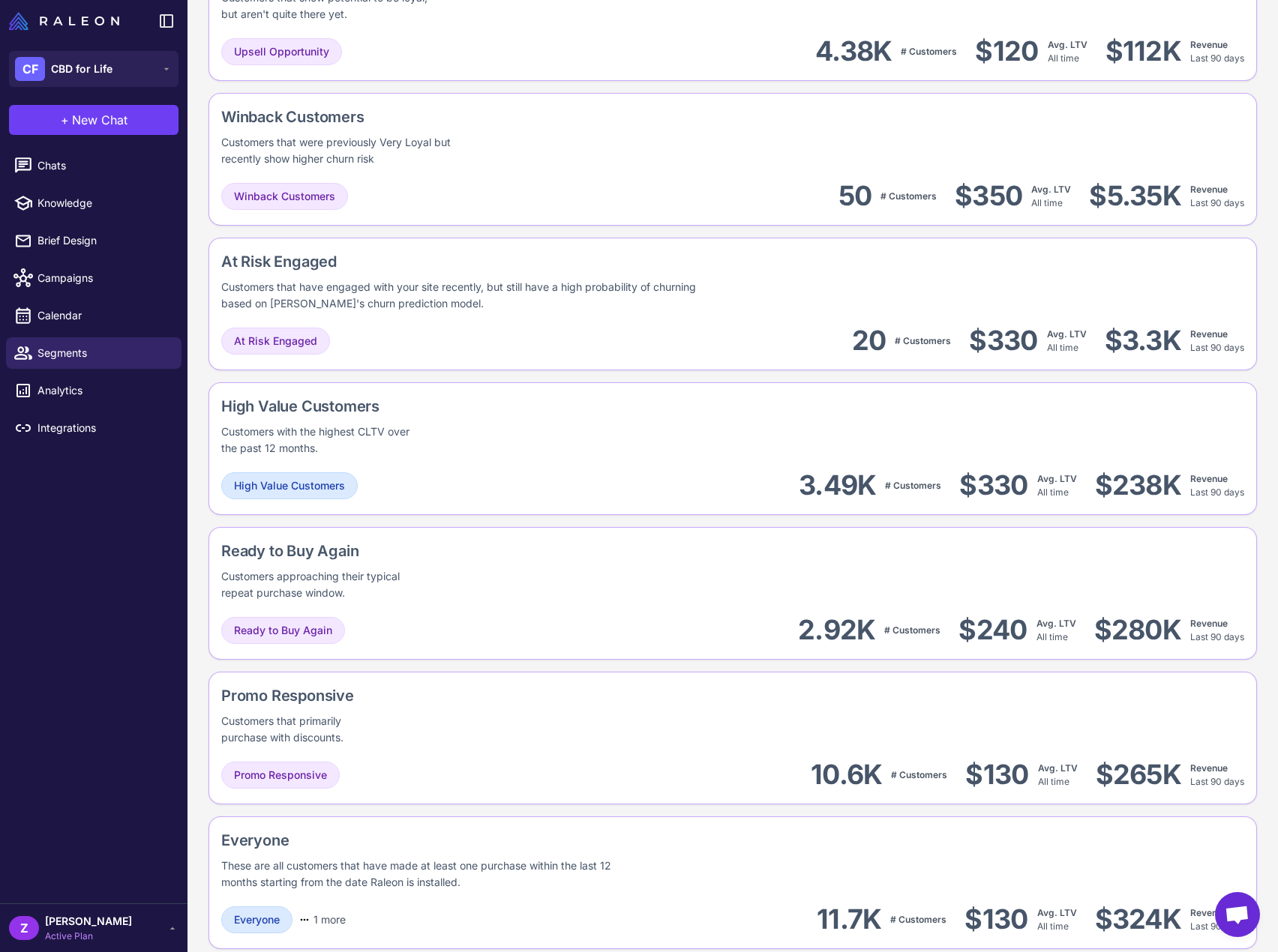
scroll to position [907, 0]
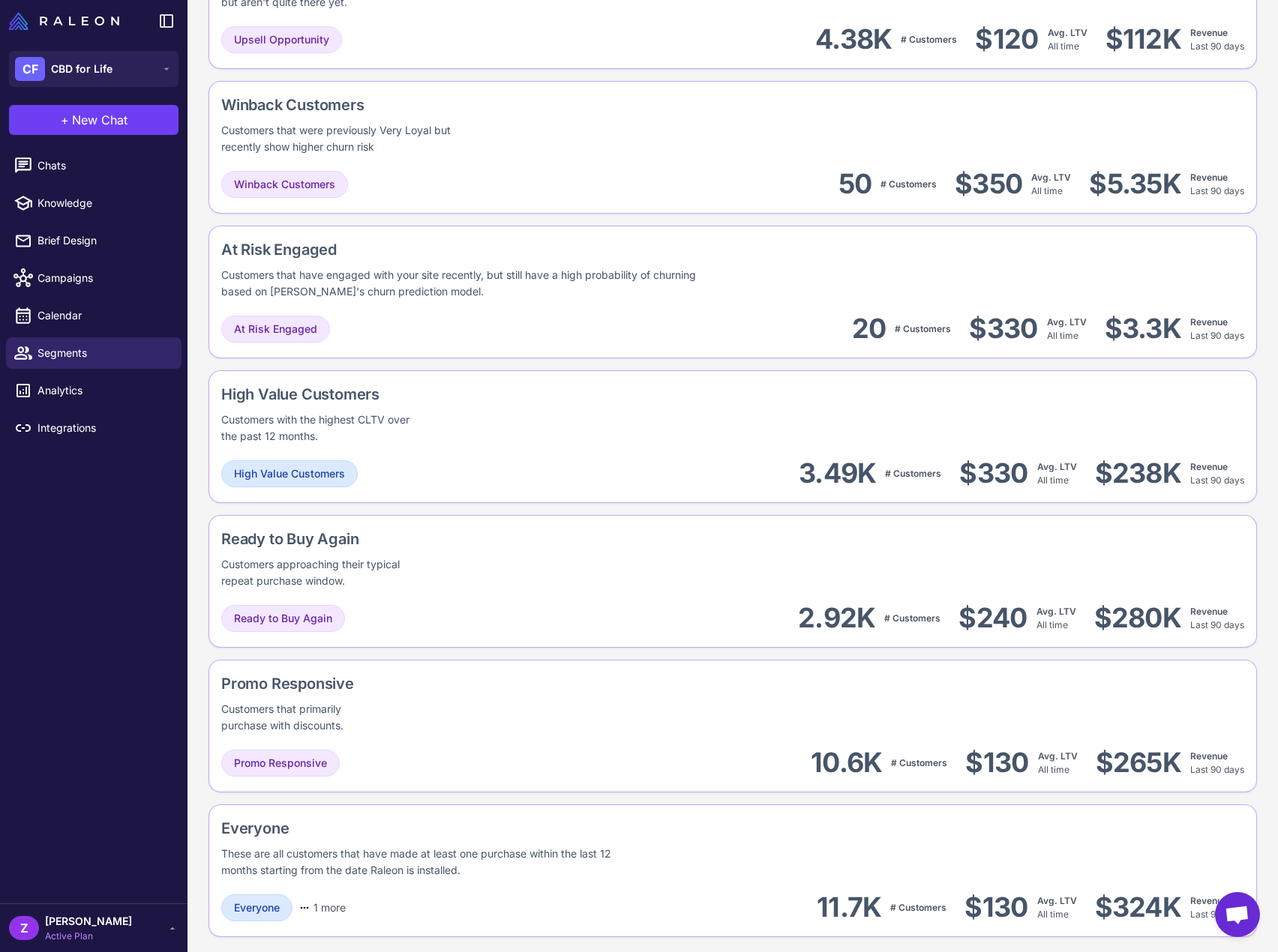
click at [192, 792] on div "Active Archived Guide Recommended first step Create a segment to win back more …" at bounding box center [733, 73] width 1091 height 1771
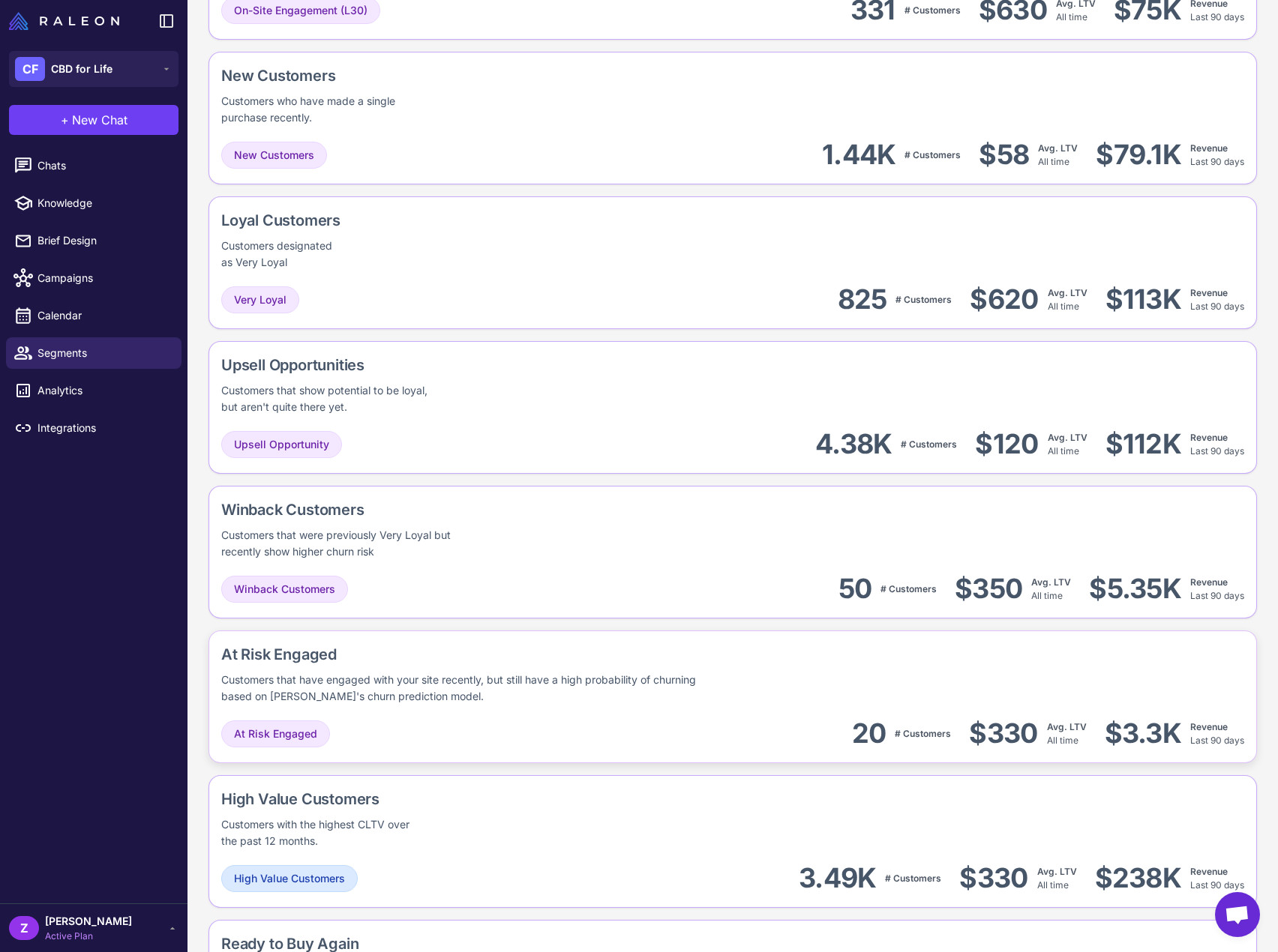
scroll to position [607, 0]
